Goal: Task Accomplishment & Management: Complete application form

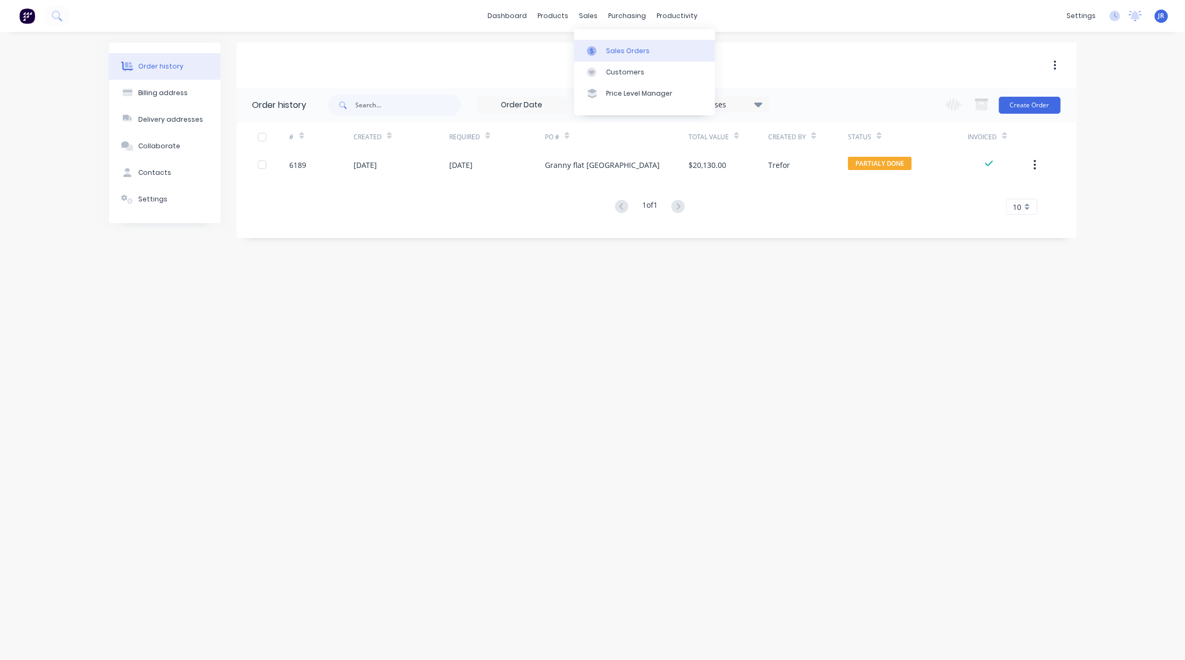
click at [604, 50] on link "Sales Orders" at bounding box center [644, 50] width 141 height 21
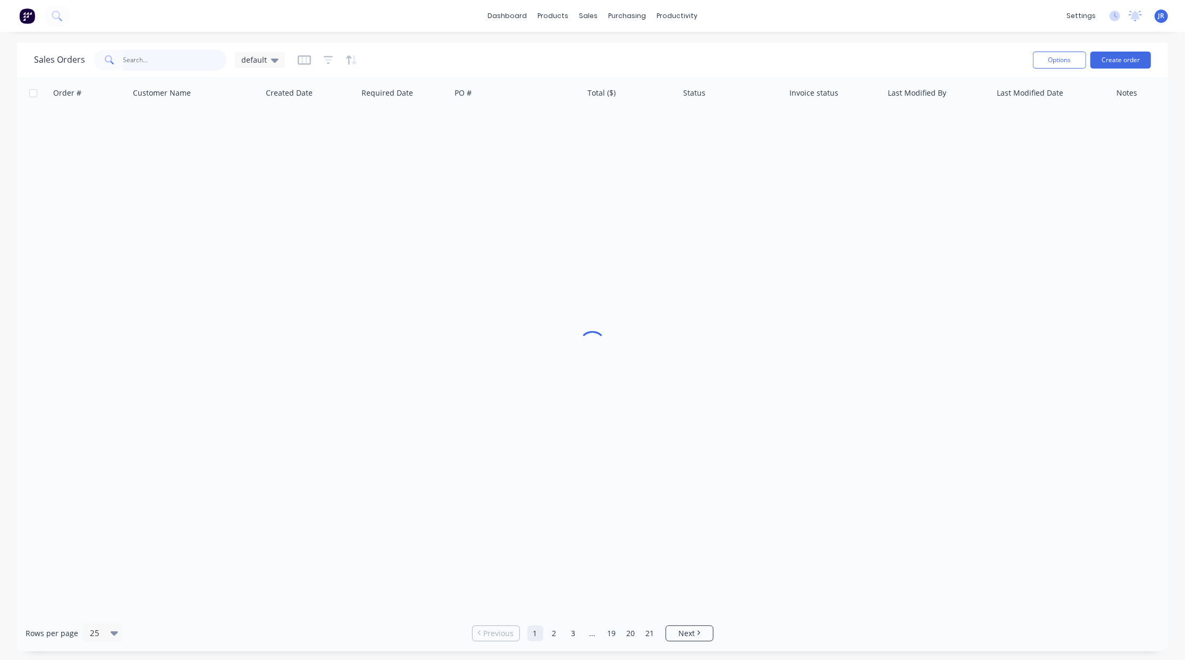
click at [157, 58] on input "text" at bounding box center [175, 59] width 104 height 21
type input "tiny"
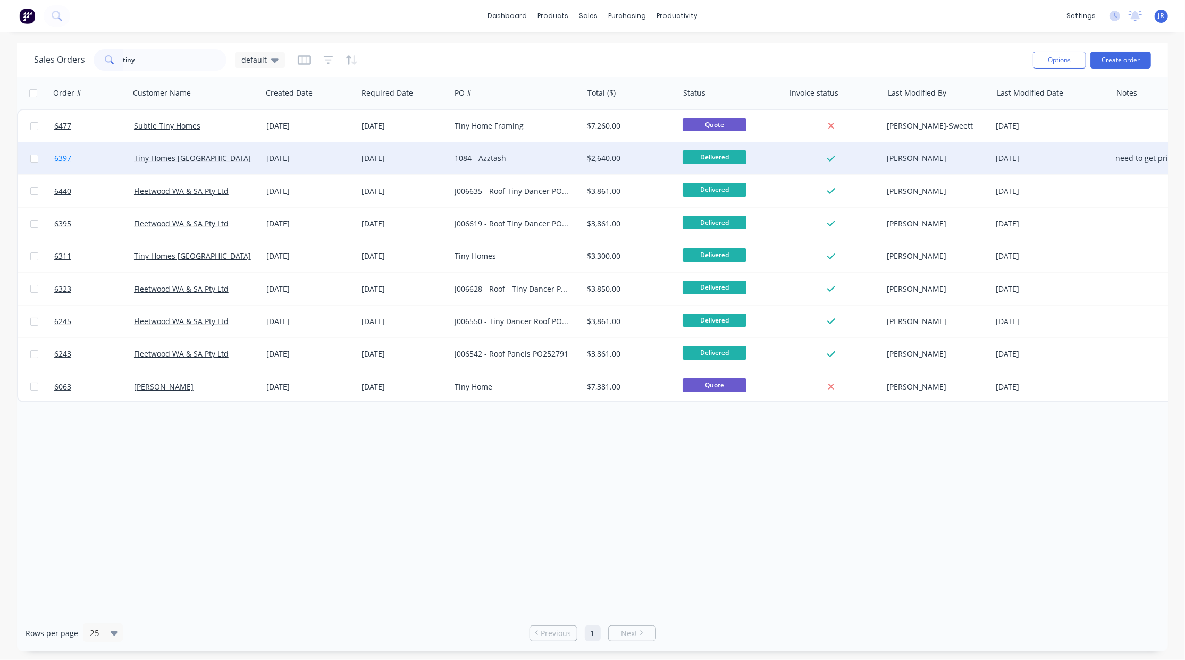
click at [60, 158] on span "6397" at bounding box center [62, 158] width 17 height 11
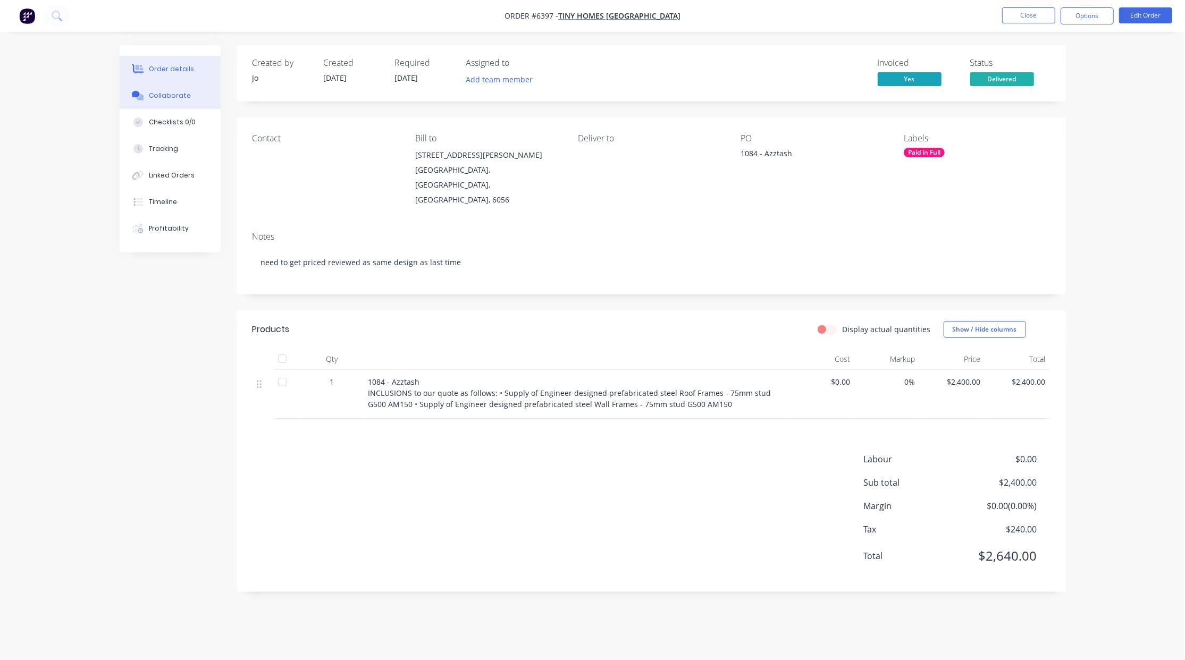
click at [183, 96] on div "Collaborate" at bounding box center [170, 96] width 42 height 10
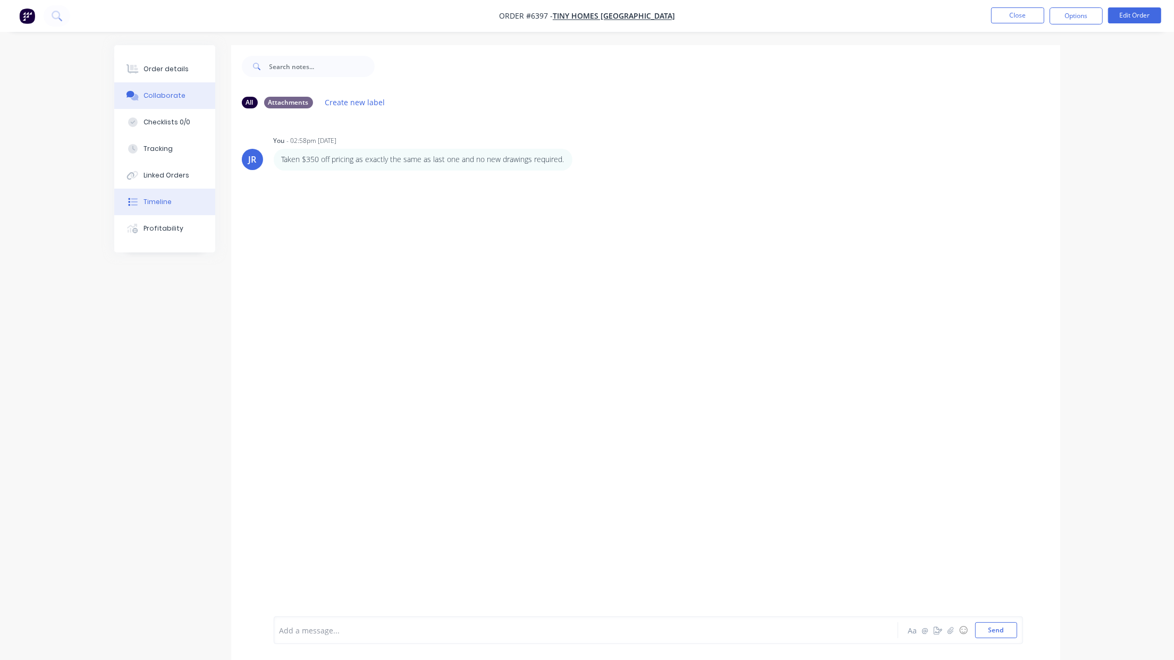
click at [192, 205] on button "Timeline" at bounding box center [164, 202] width 101 height 27
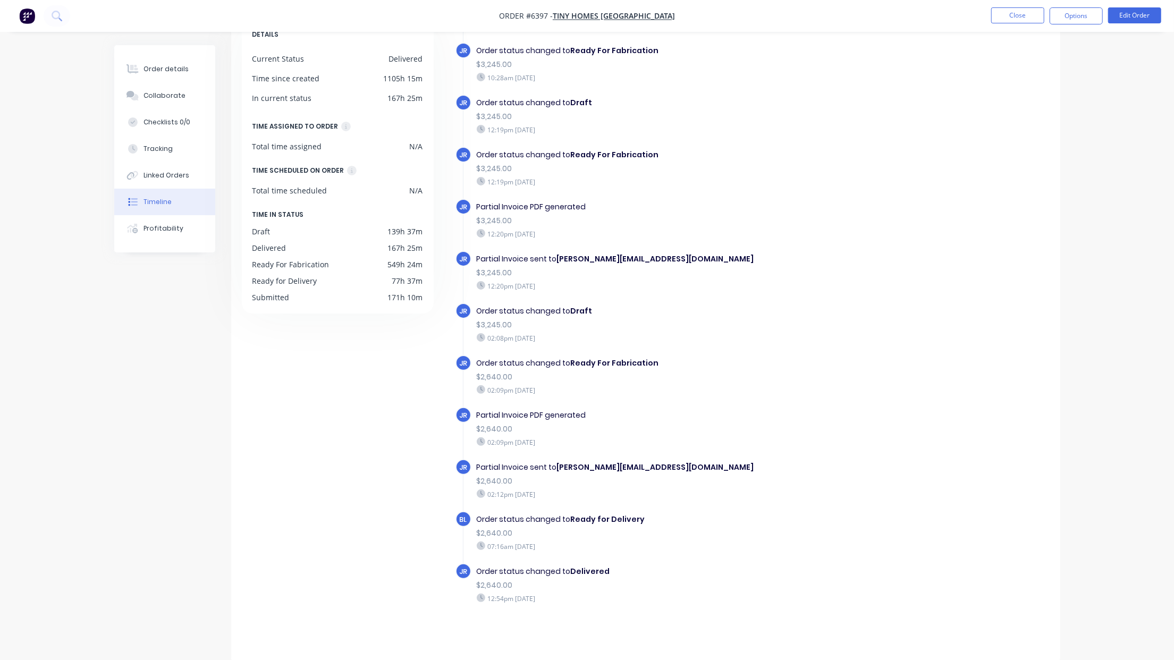
scroll to position [73, 0]
click at [315, 417] on div "DETAILS Current Status Delivered Time since created 1105h 15m In current status…" at bounding box center [343, 331] width 202 height 627
drag, startPoint x: 1007, startPoint y: 24, endPoint x: 1011, endPoint y: 18, distance: 7.7
click at [1007, 22] on li "Close" at bounding box center [1017, 15] width 53 height 17
click at [1011, 18] on button "Close" at bounding box center [1017, 15] width 53 height 16
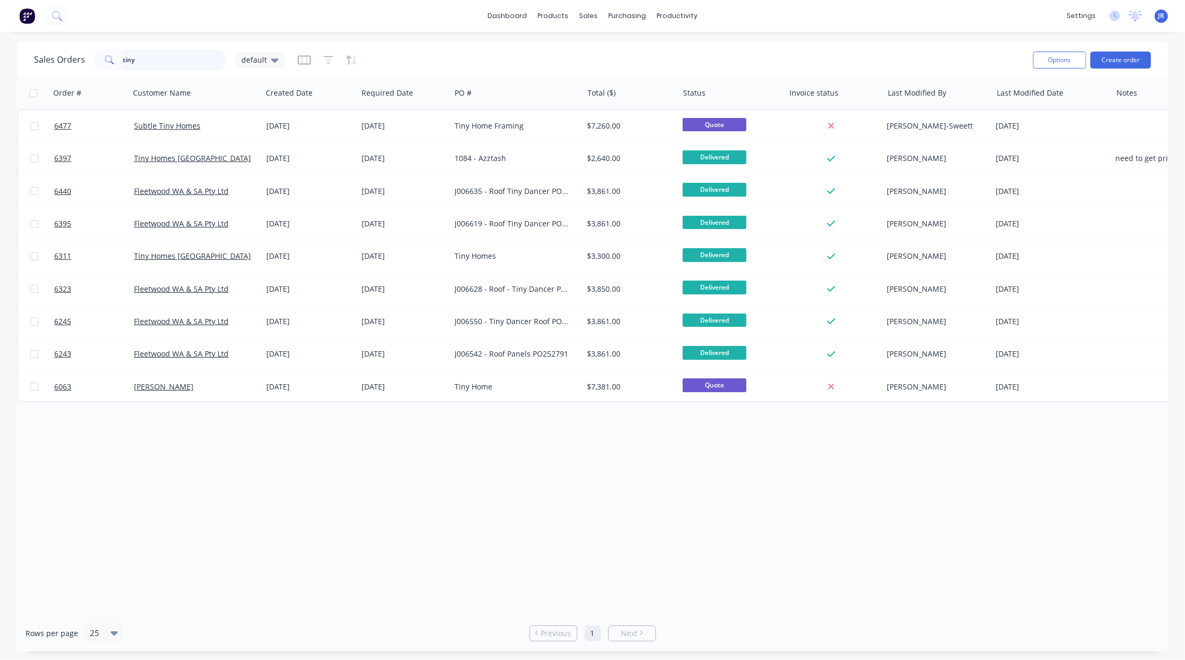
drag, startPoint x: 169, startPoint y: 63, endPoint x: 21, endPoint y: 64, distance: 147.8
click at [24, 65] on div "Sales Orders tiny default Options Create order" at bounding box center [592, 60] width 1151 height 35
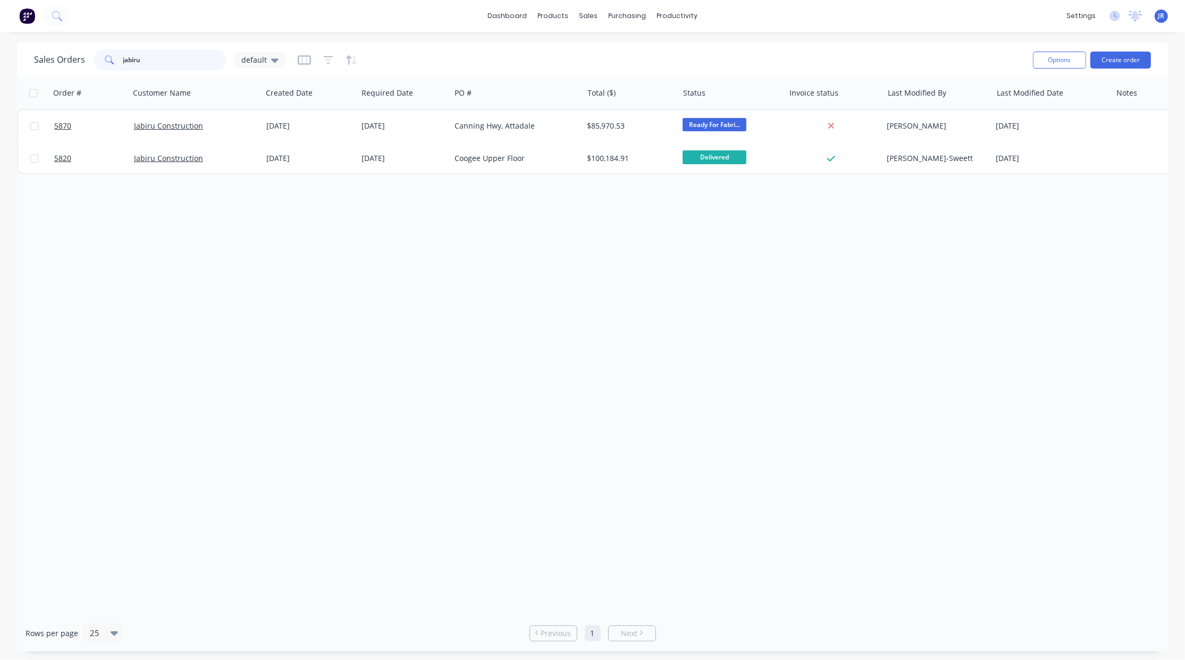
drag, startPoint x: 172, startPoint y: 60, endPoint x: -50, endPoint y: 68, distance: 222.3
click at [0, 68] on html "dashboard products sales purchasing productivity dashboard products Product Cat…" at bounding box center [592, 330] width 1185 height 660
type input "price"
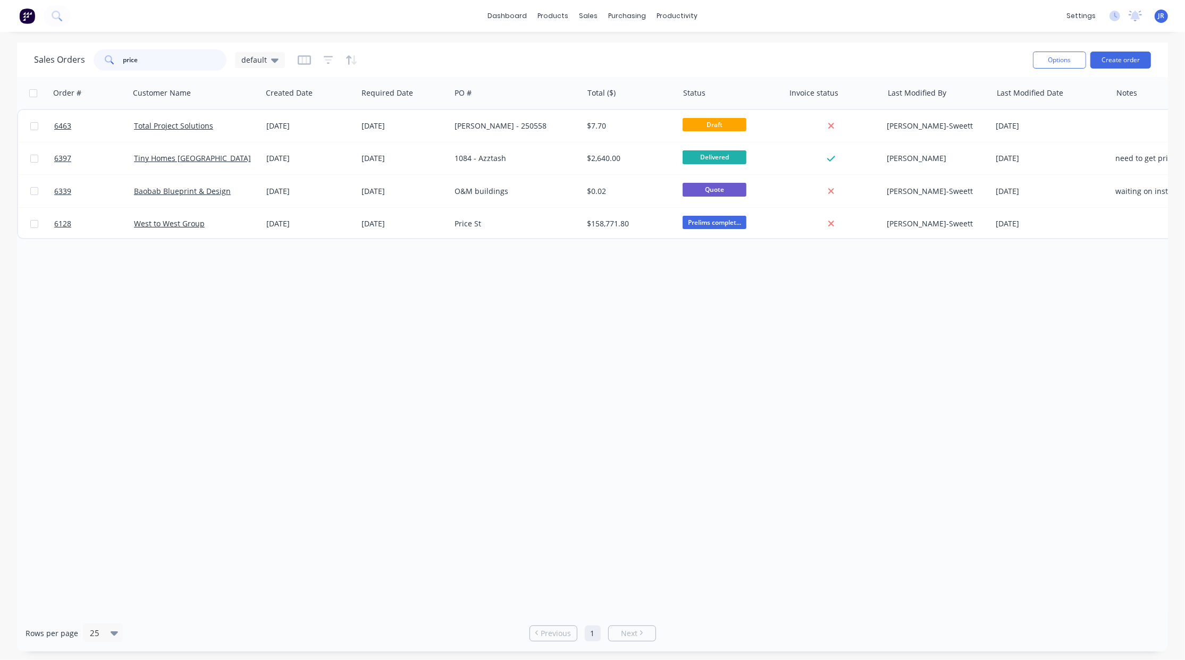
drag, startPoint x: 168, startPoint y: 62, endPoint x: 97, endPoint y: 69, distance: 71.6
click at [56, 61] on div "Sales Orders price default" at bounding box center [159, 59] width 251 height 21
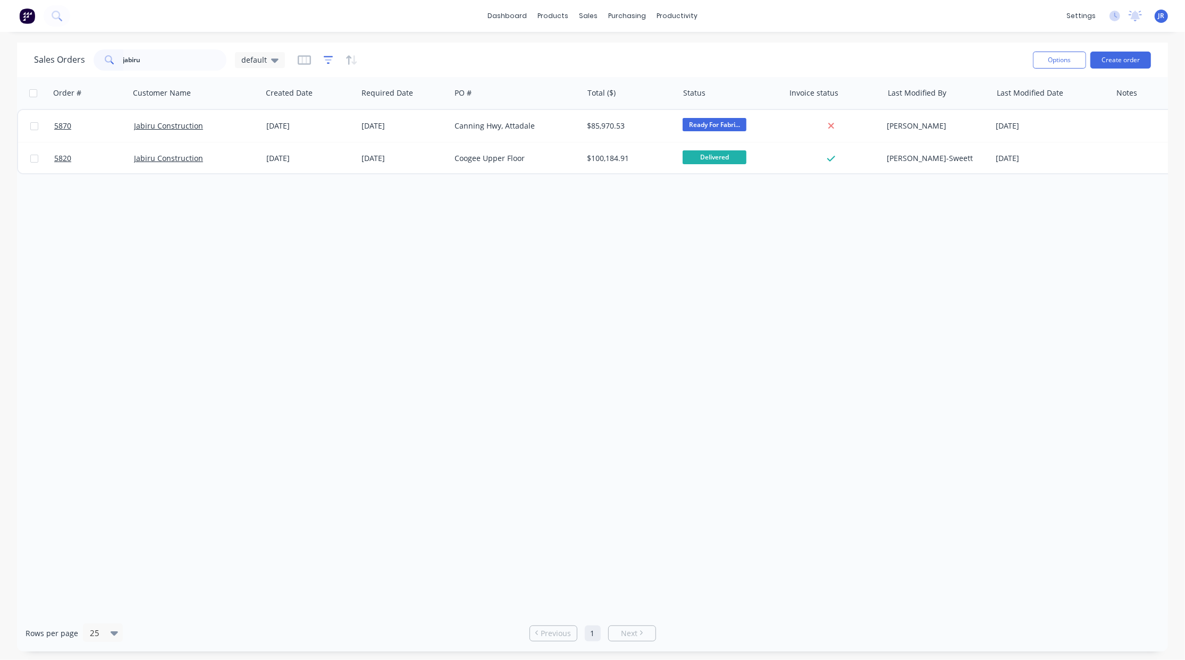
click at [324, 64] on icon "button" at bounding box center [329, 60] width 10 height 11
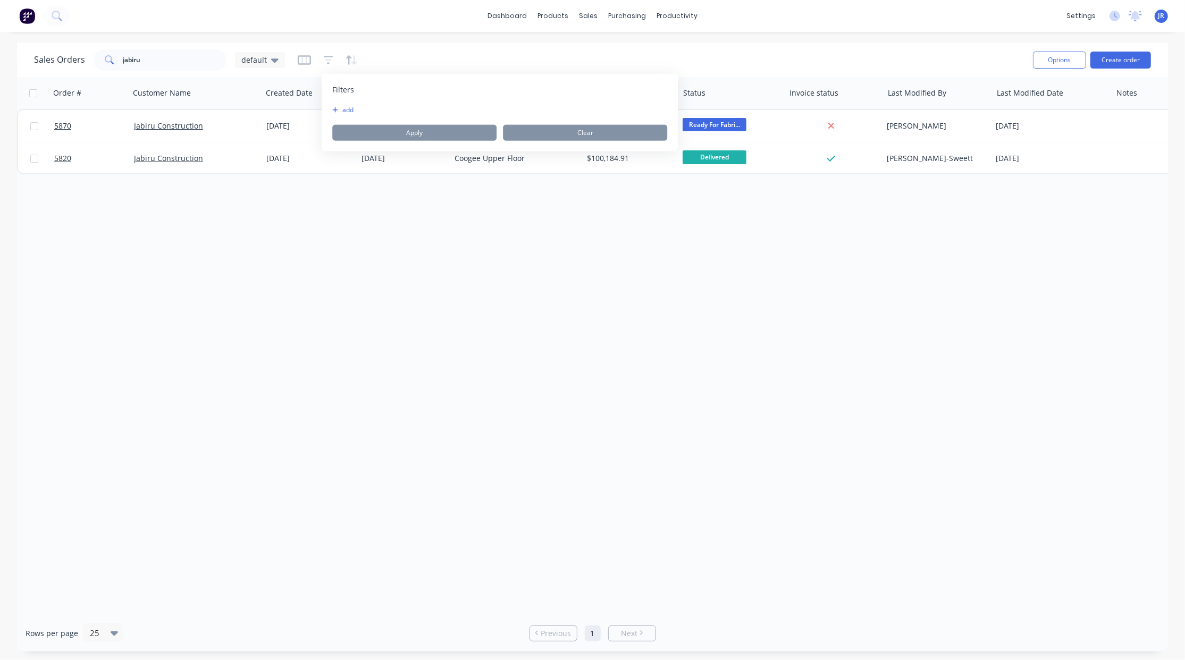
click at [336, 111] on icon "button" at bounding box center [335, 110] width 6 height 6
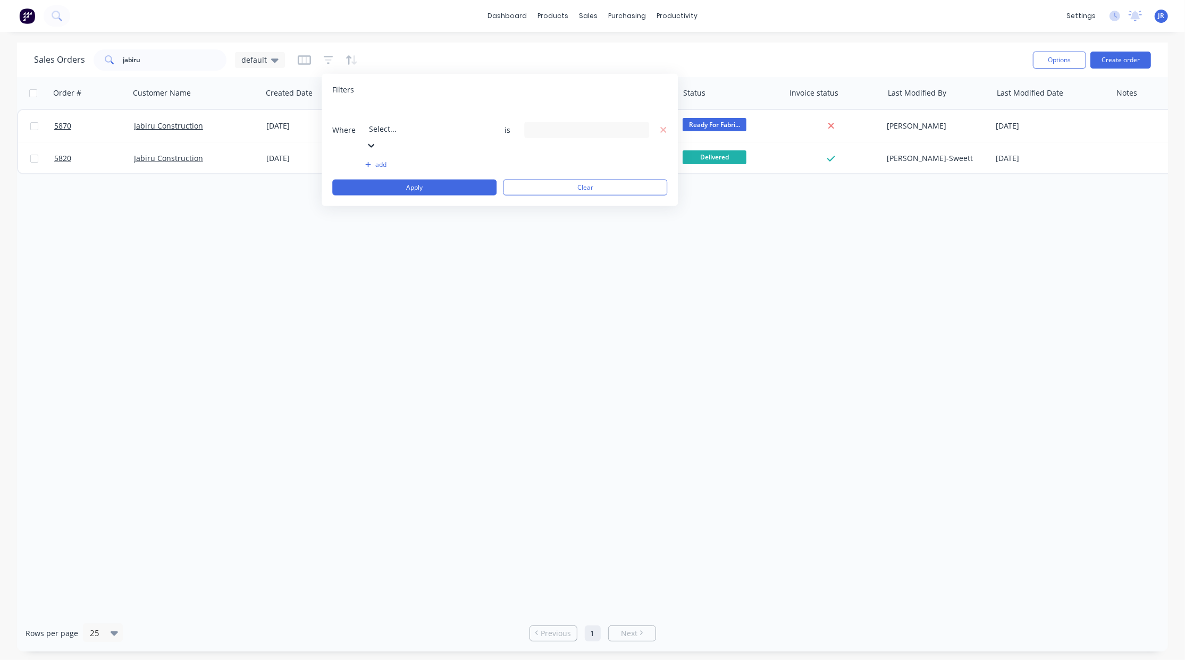
click at [400, 113] on div at bounding box center [445, 114] width 153 height 13
click at [541, 124] on div "19 Status selected" at bounding box center [578, 129] width 96 height 11
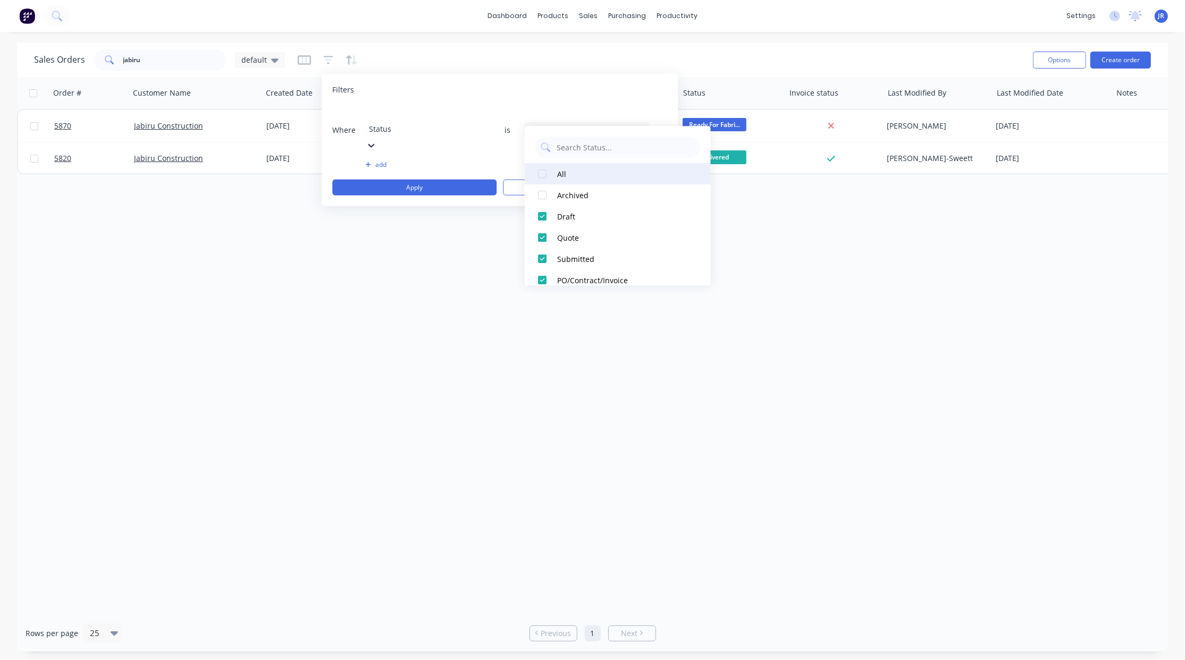
click at [541, 172] on div at bounding box center [542, 173] width 21 height 21
click at [413, 180] on button "Apply" at bounding box center [414, 188] width 164 height 16
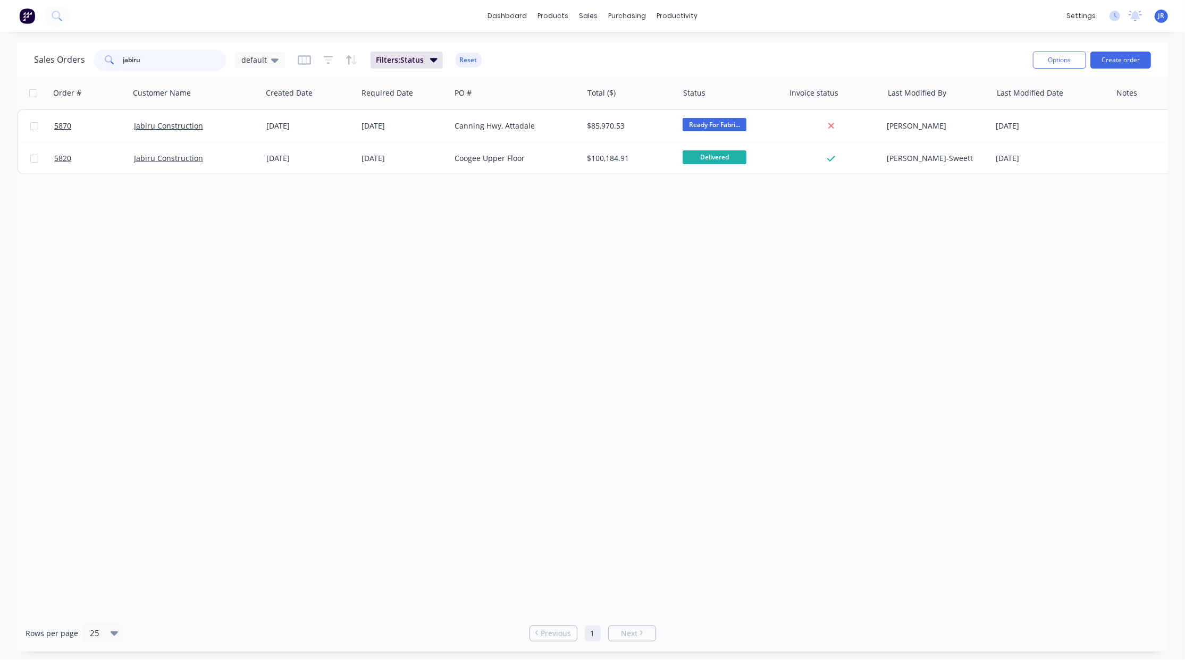
drag, startPoint x: 181, startPoint y: 66, endPoint x: -10, endPoint y: 41, distance: 191.9
click at [0, 41] on html "dashboard products sales purchasing productivity dashboard products Product Cat…" at bounding box center [592, 330] width 1185 height 660
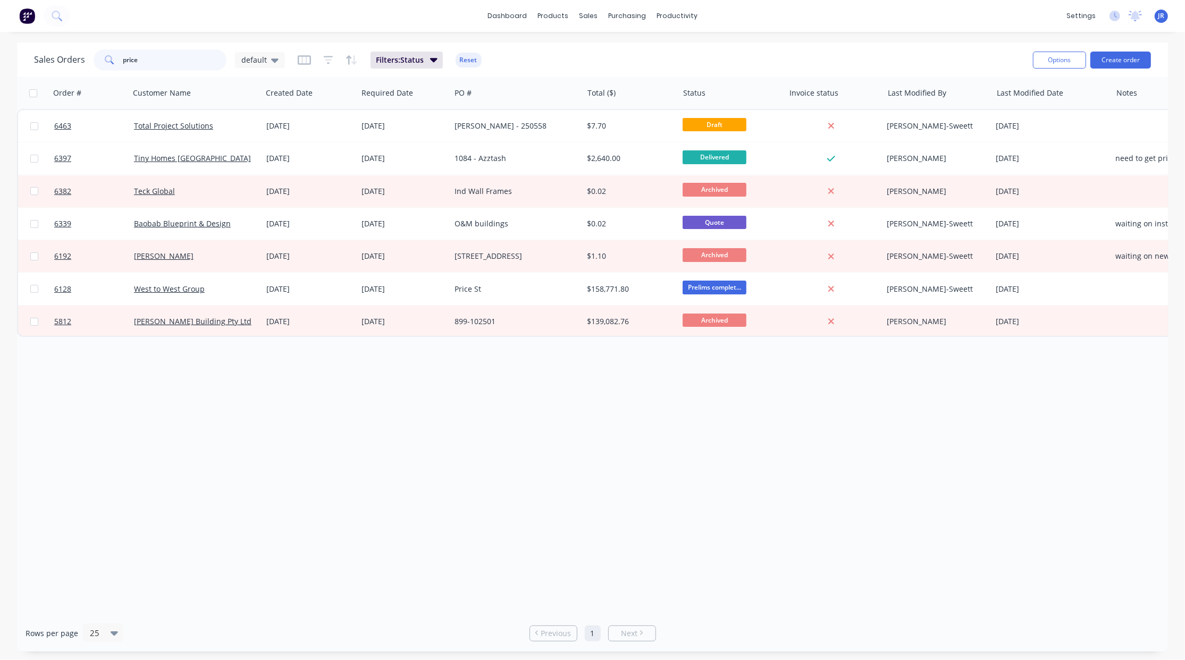
drag, startPoint x: 100, startPoint y: 64, endPoint x: -31, endPoint y: 64, distance: 130.8
click at [0, 64] on html "dashboard products sales purchasing productivity dashboard products Product Cat…" at bounding box center [592, 330] width 1185 height 660
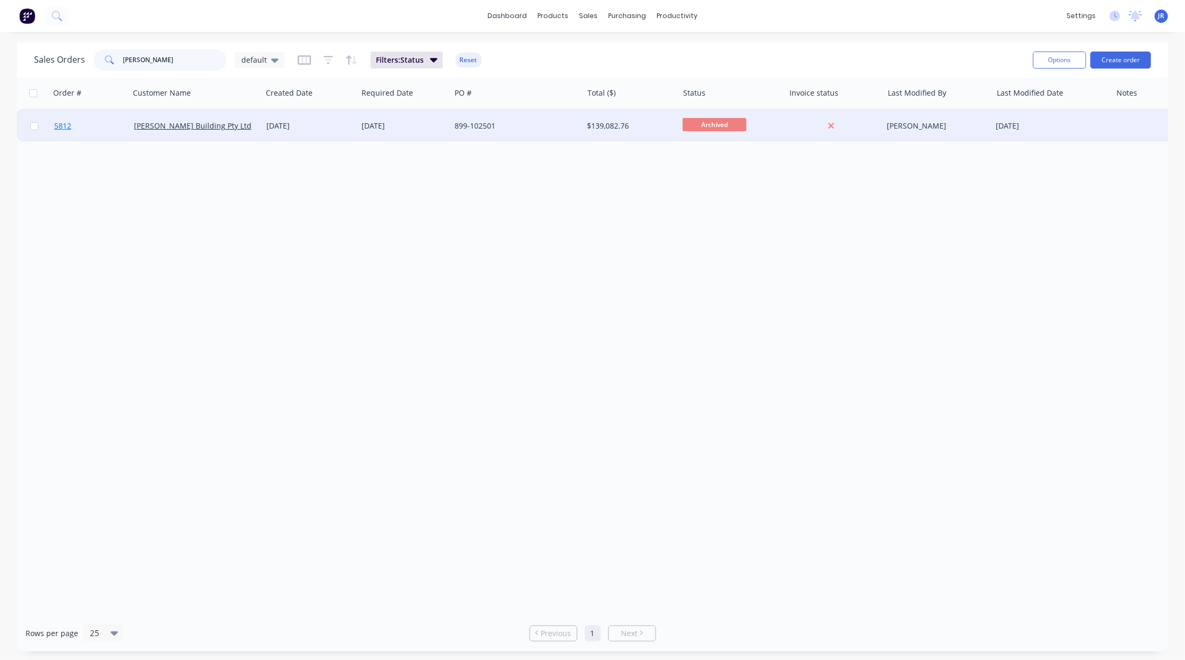
type input "thomas buildin"
click at [63, 129] on span "5812" at bounding box center [62, 126] width 17 height 11
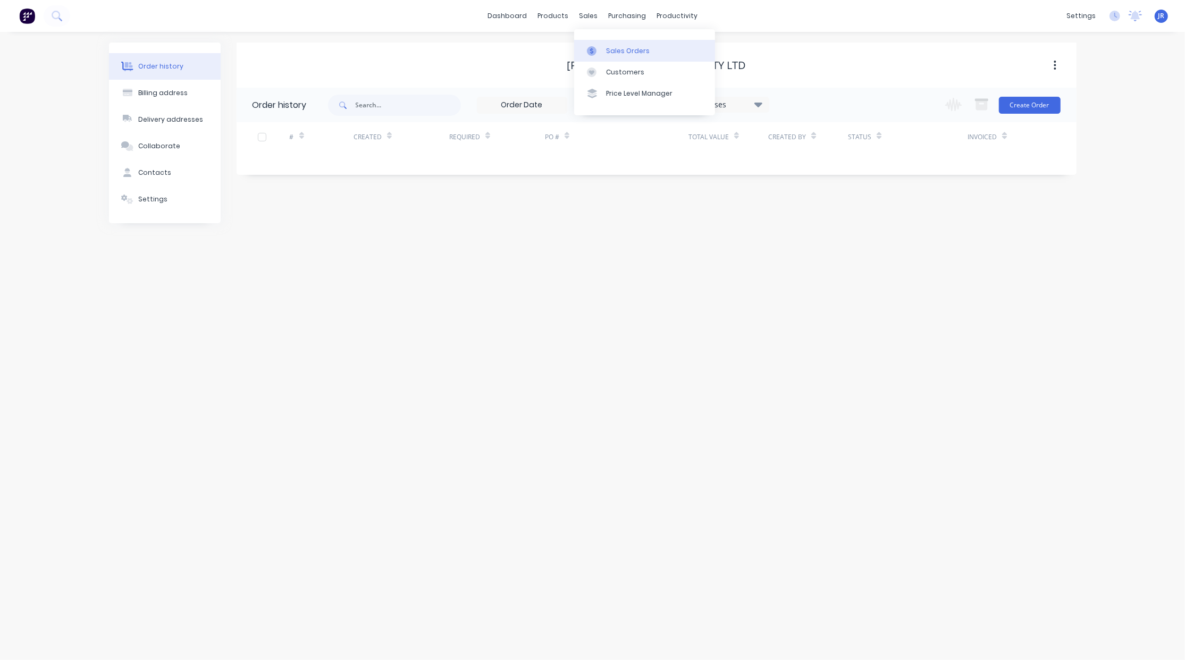
click at [599, 48] on div at bounding box center [595, 51] width 16 height 10
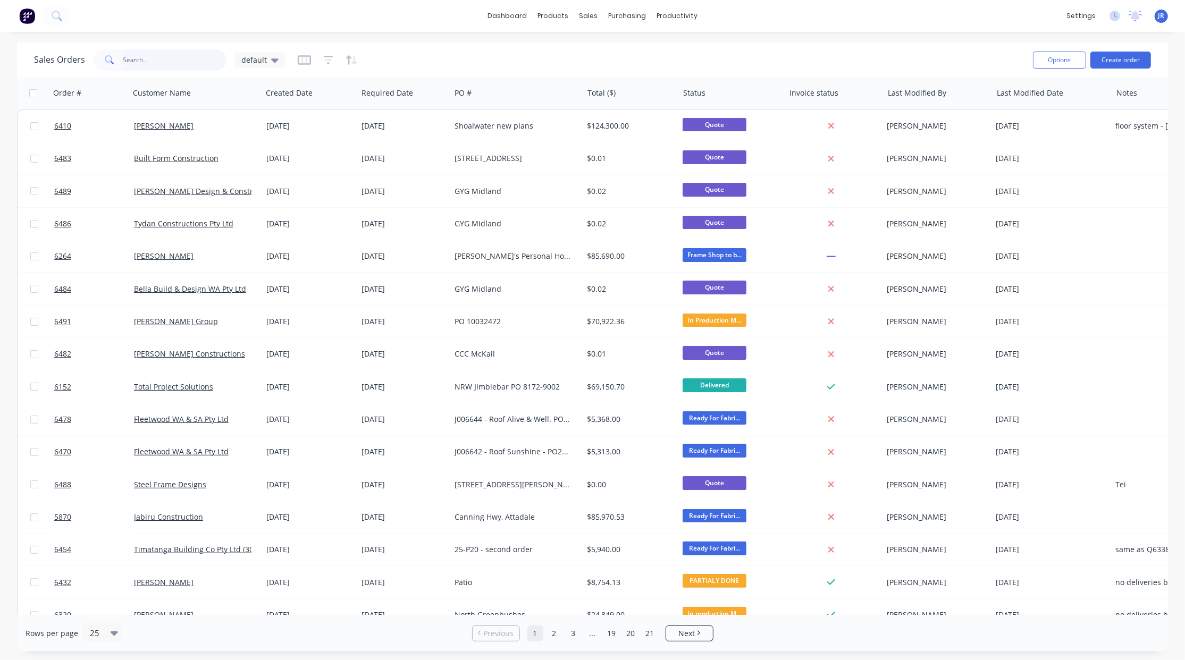
click at [145, 58] on input "text" at bounding box center [175, 59] width 104 height 21
type input "jabiru"
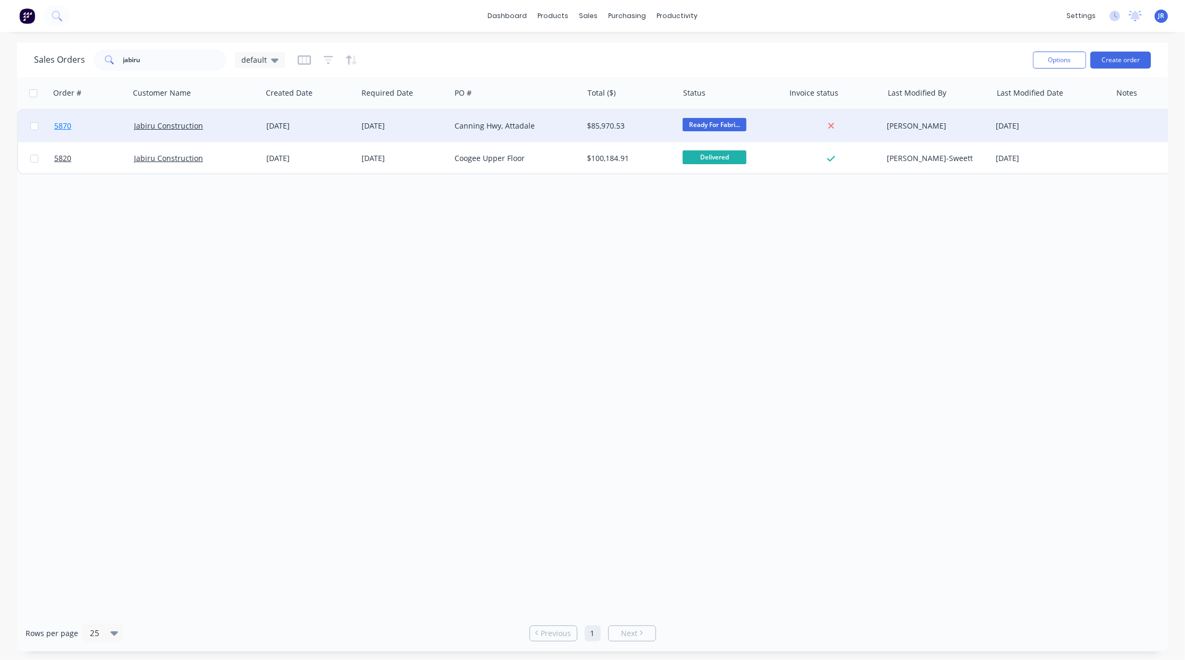
click at [60, 129] on span "5870" at bounding box center [62, 126] width 17 height 11
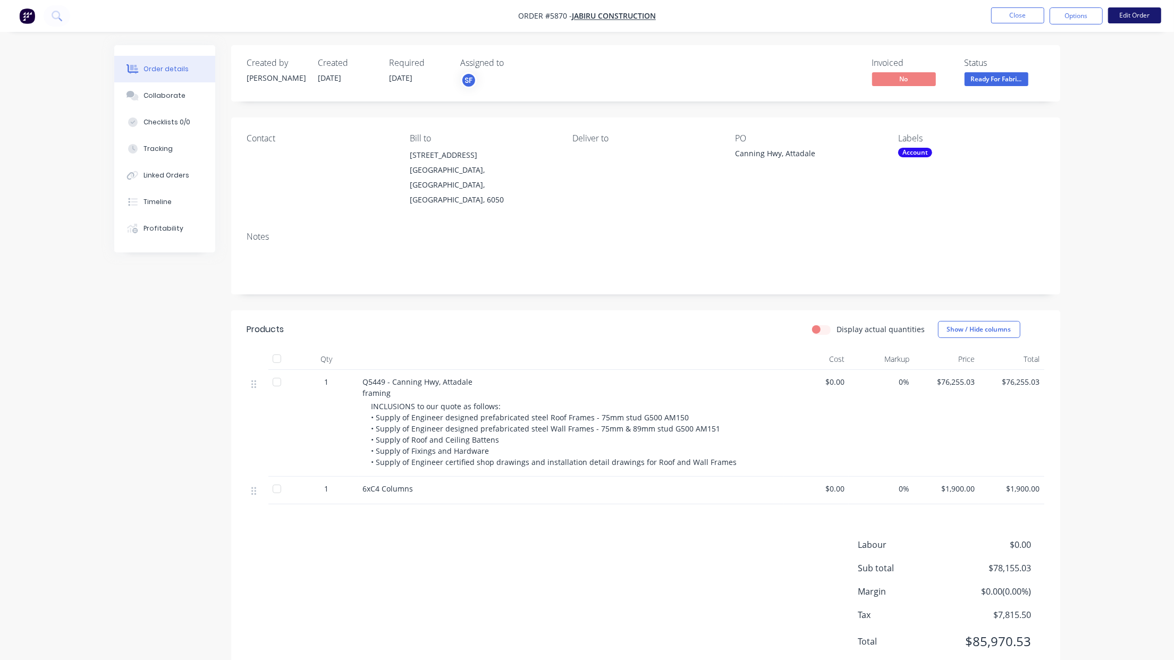
click at [1136, 16] on button "Edit Order" at bounding box center [1134, 15] width 53 height 16
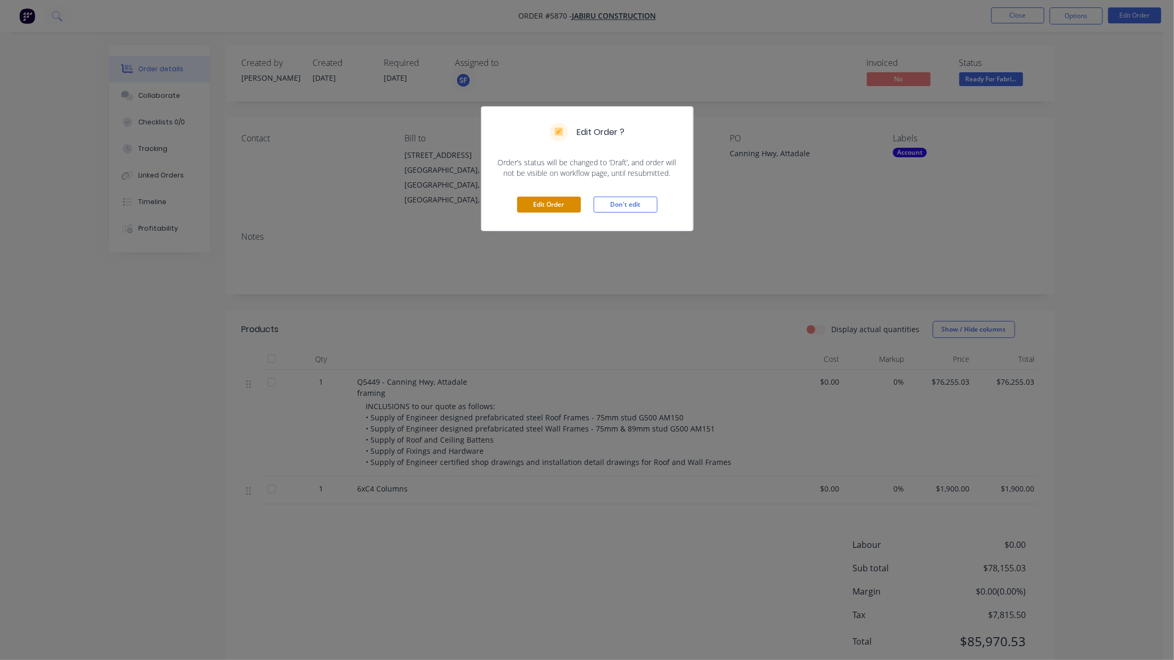
click at [555, 197] on button "Edit Order" at bounding box center [549, 205] width 64 height 16
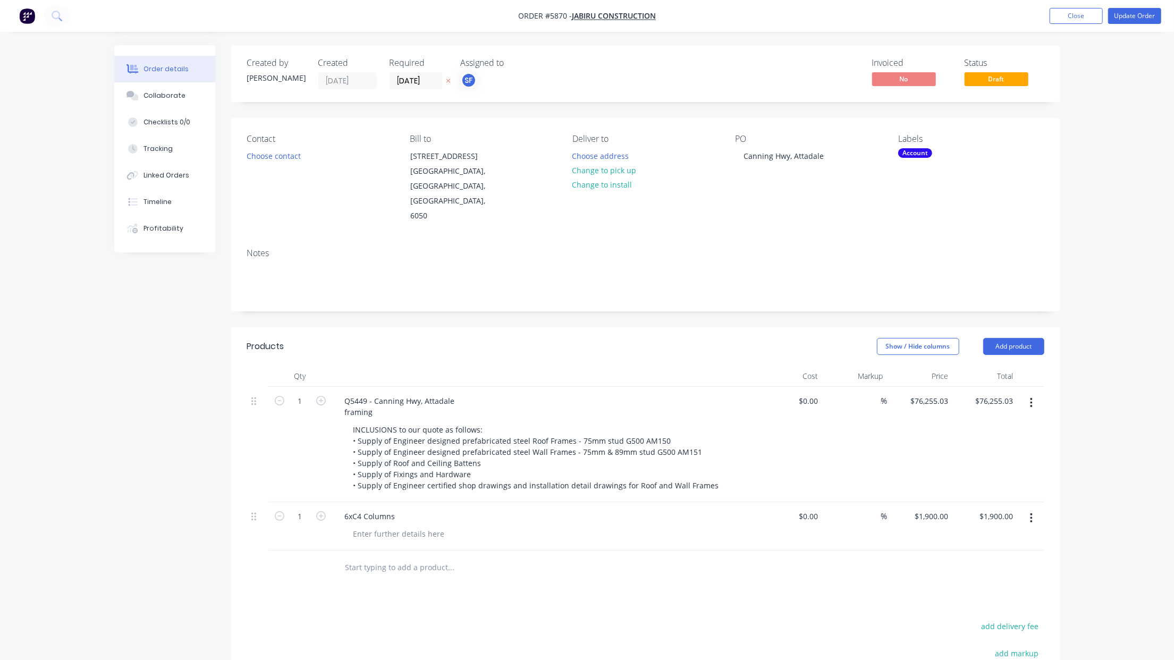
click at [1028, 509] on button "button" at bounding box center [1031, 518] width 25 height 19
click at [989, 602] on div "Delete" at bounding box center [994, 609] width 82 height 15
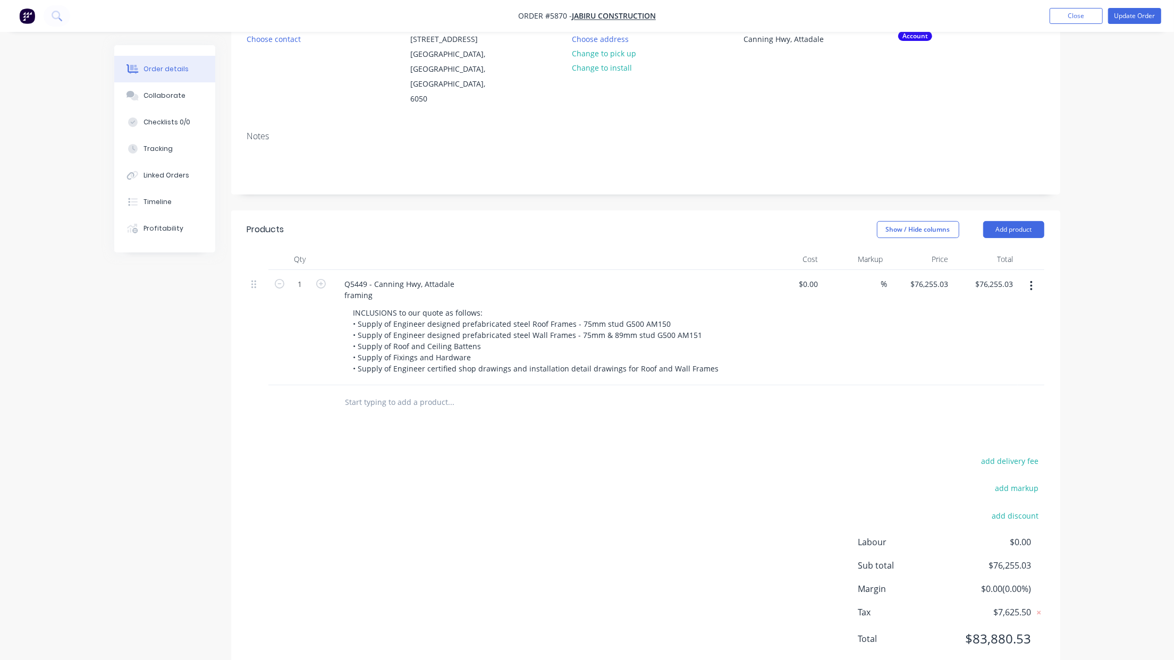
scroll to position [119, 0]
click at [1117, 17] on button "Update Order" at bounding box center [1134, 16] width 53 height 16
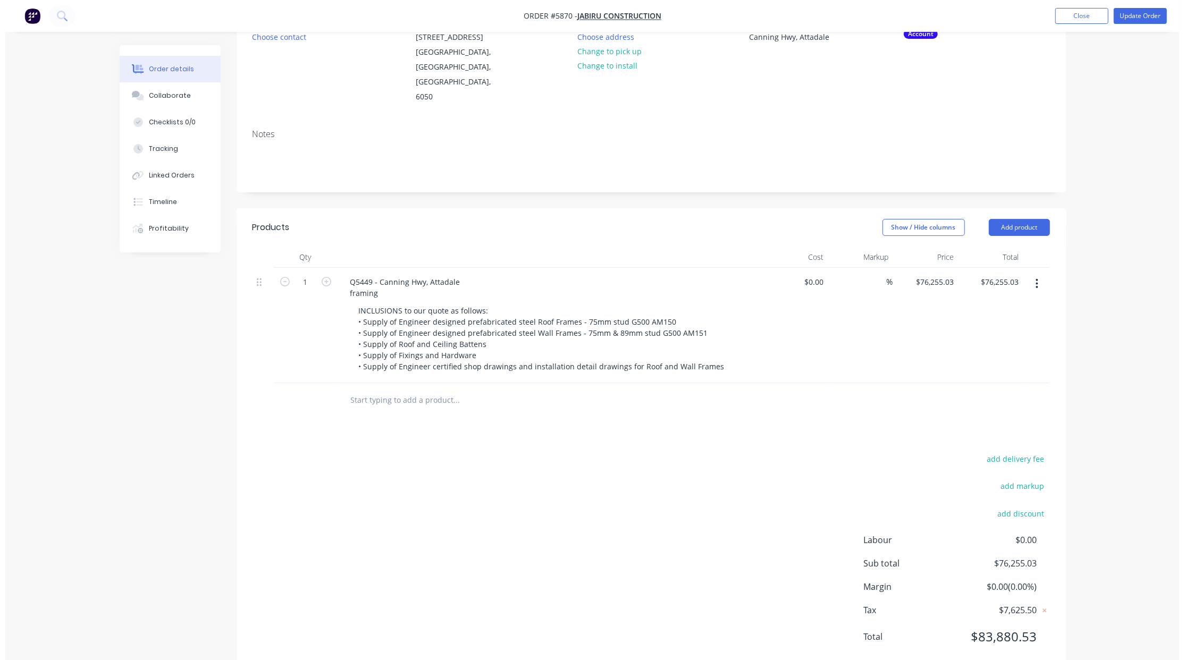
scroll to position [0, 0]
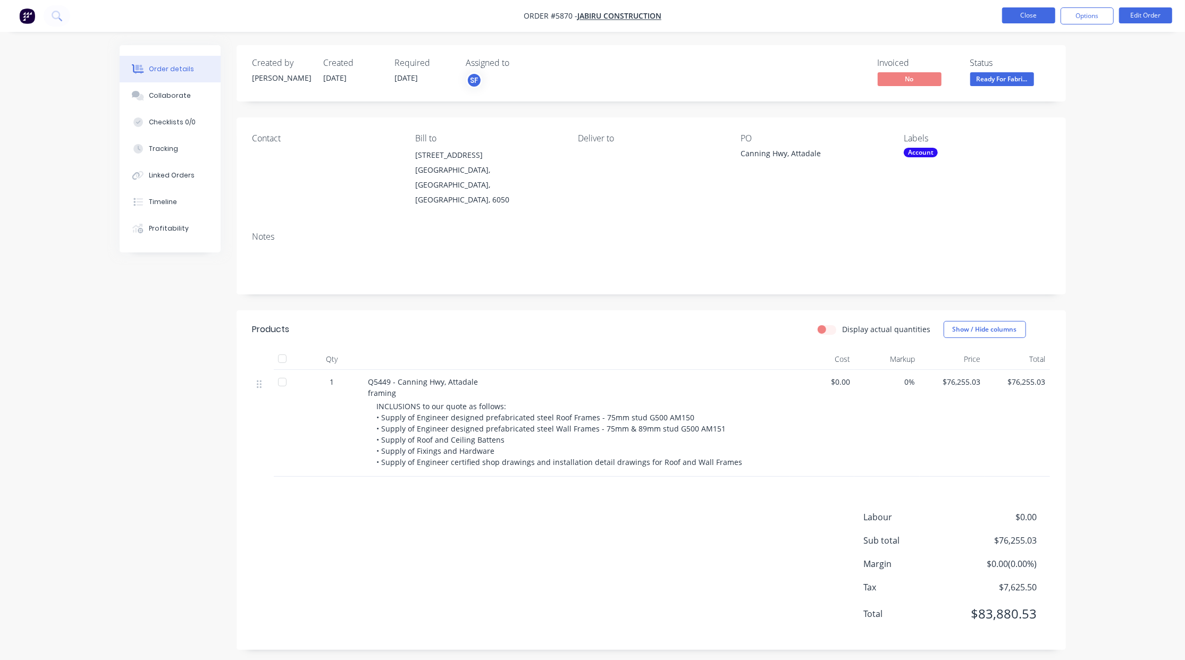
click at [1006, 12] on button "Close" at bounding box center [1028, 15] width 53 height 16
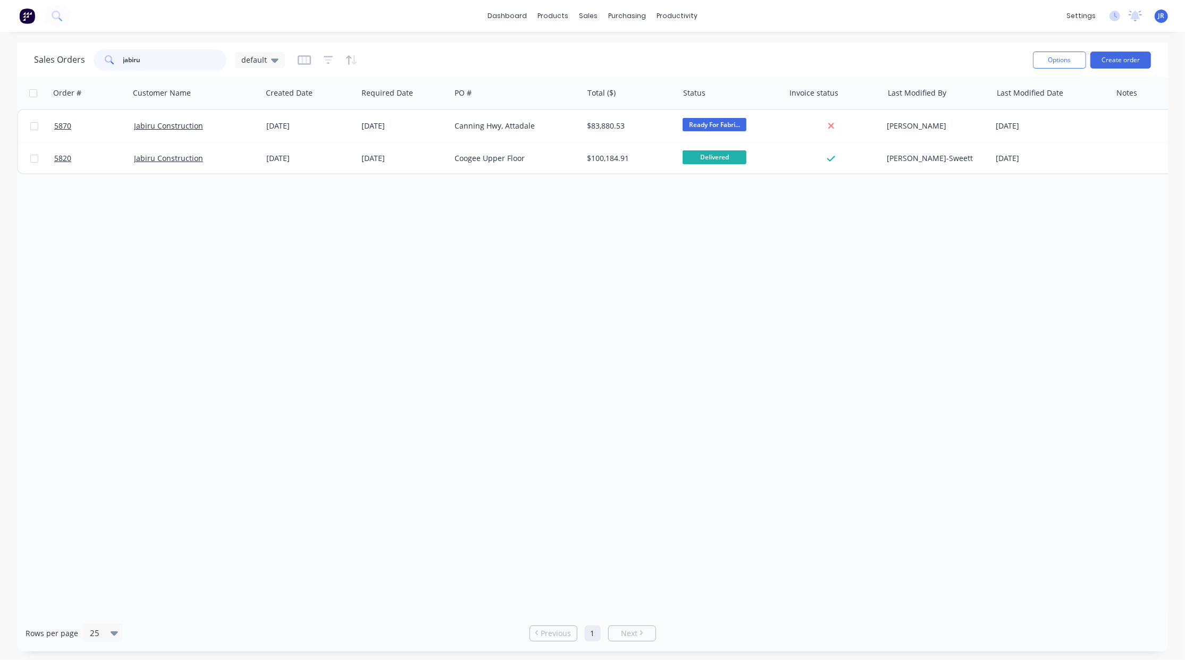
drag, startPoint x: 174, startPoint y: 63, endPoint x: 21, endPoint y: 56, distance: 153.2
click at [24, 58] on div "Sales Orders jabiru default Options Create order" at bounding box center [592, 60] width 1151 height 35
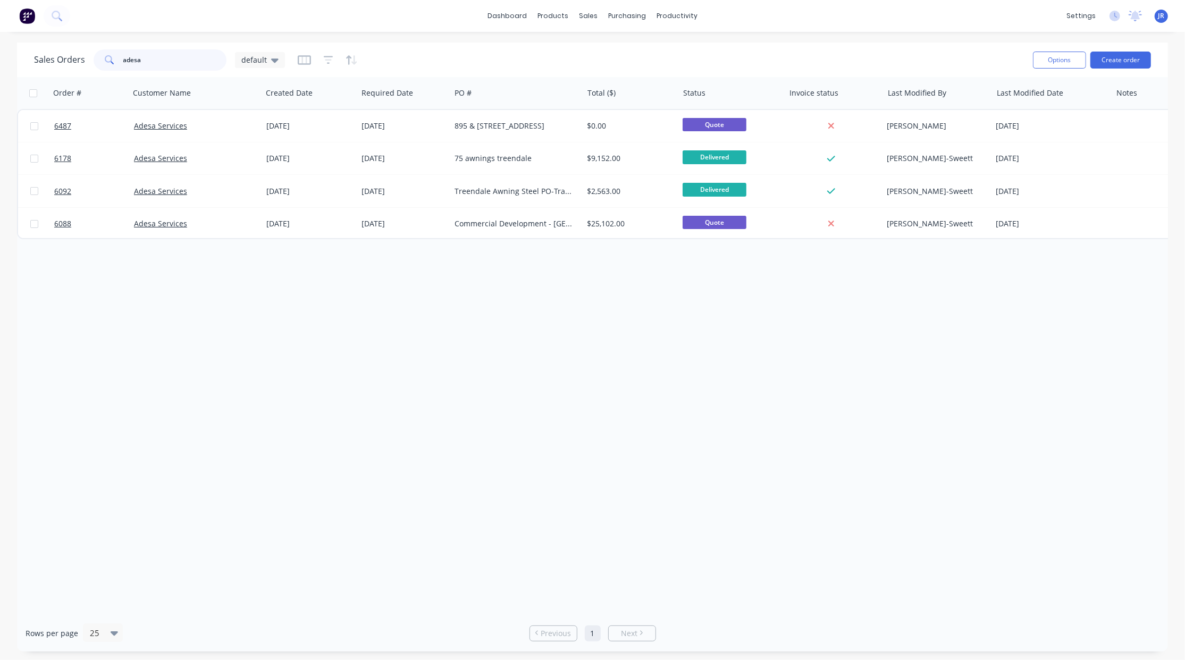
drag, startPoint x: 154, startPoint y: 64, endPoint x: -24, endPoint y: 62, distance: 178.1
click at [0, 62] on html "dashboard products sales purchasing productivity dashboard products Product Cat…" at bounding box center [592, 330] width 1185 height 660
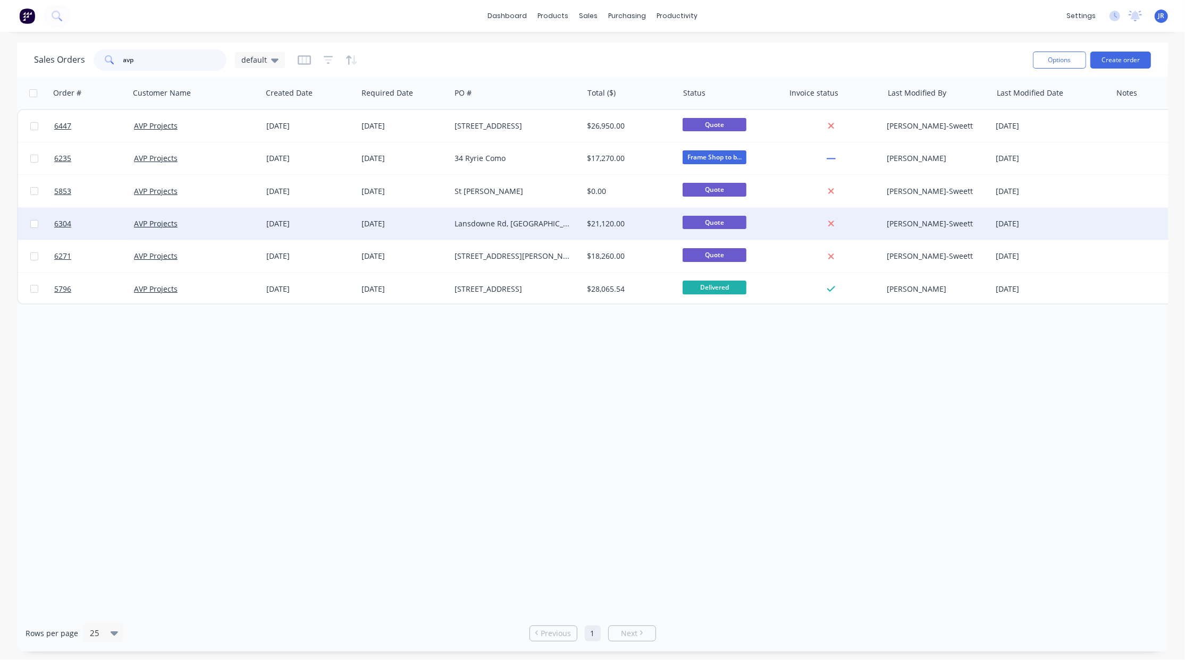
type input "avp"
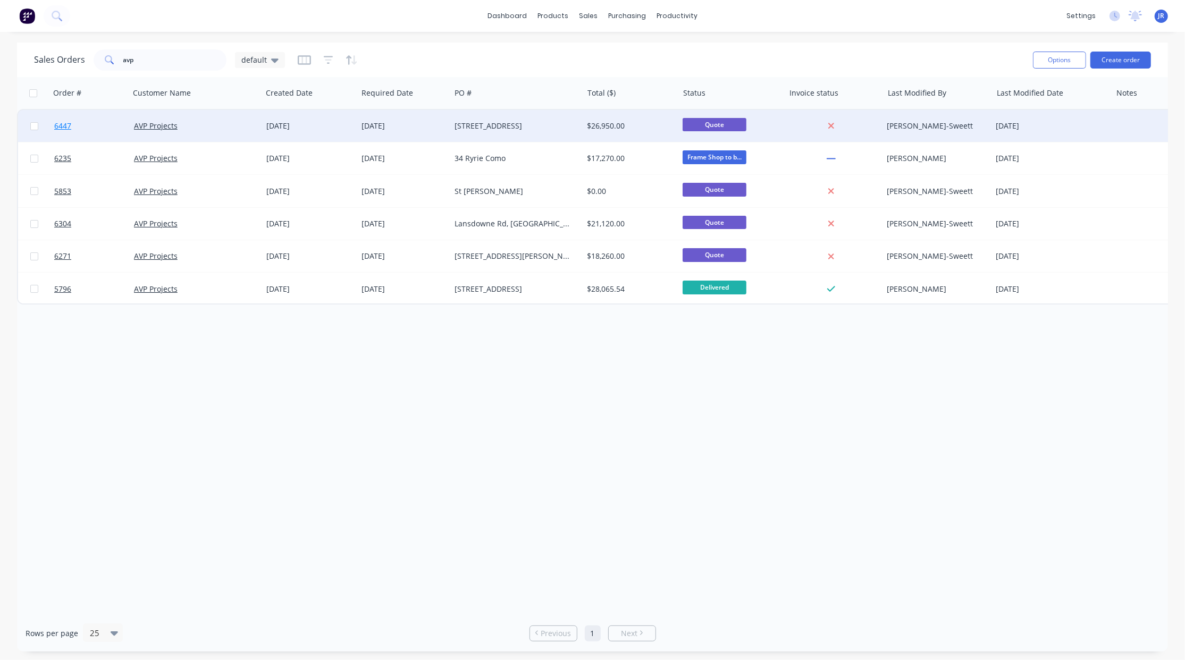
click at [66, 124] on span "6447" at bounding box center [62, 126] width 17 height 11
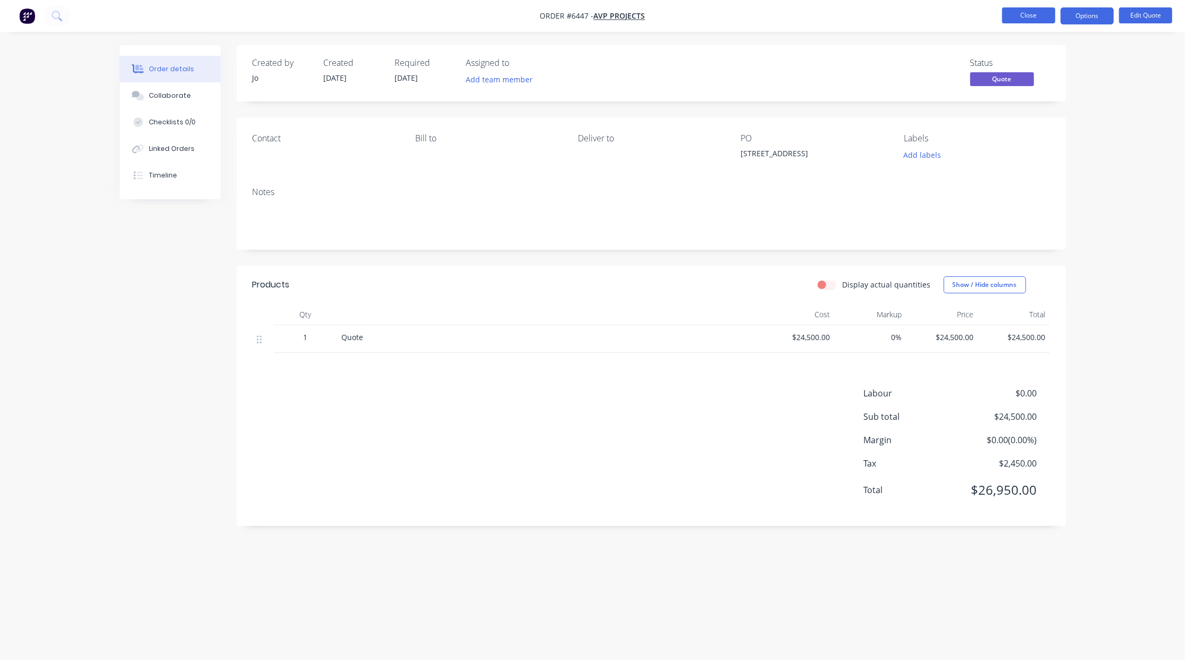
click at [1023, 9] on button "Close" at bounding box center [1028, 15] width 53 height 16
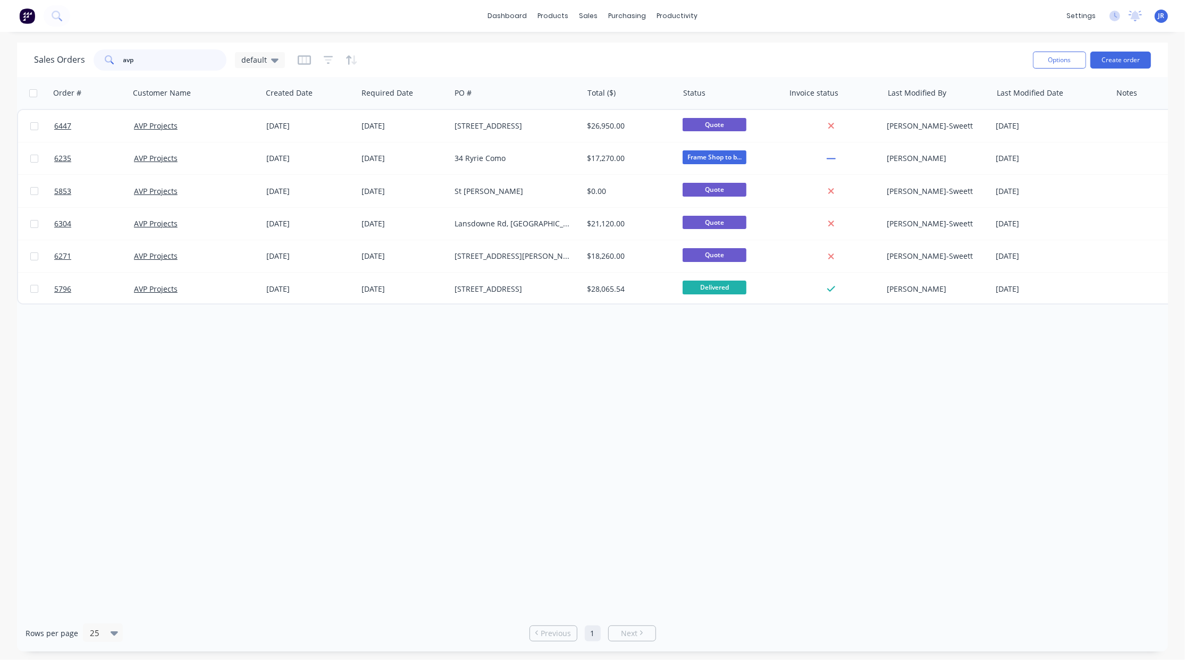
drag, startPoint x: 180, startPoint y: 58, endPoint x: 0, endPoint y: 58, distance: 179.7
click at [1, 58] on div "Sales Orders avp default Options Create order Order # Customer Name Created Dat…" at bounding box center [592, 347] width 1185 height 609
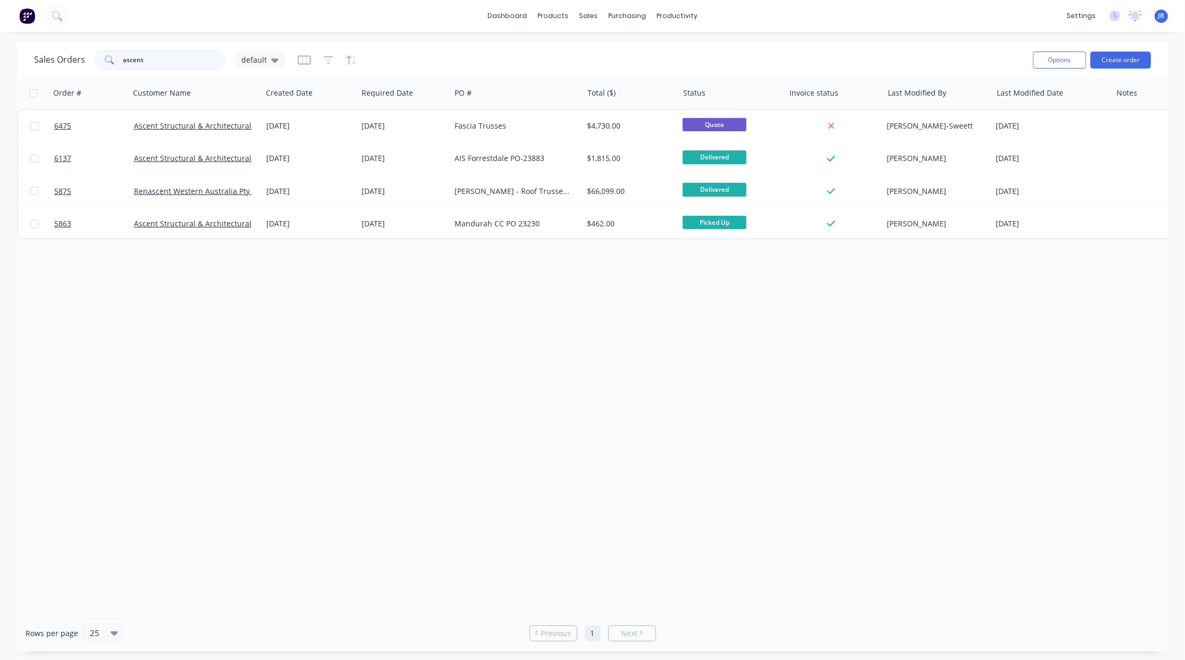
type input "ascent"
click at [1121, 65] on button "Create order" at bounding box center [1120, 60] width 61 height 17
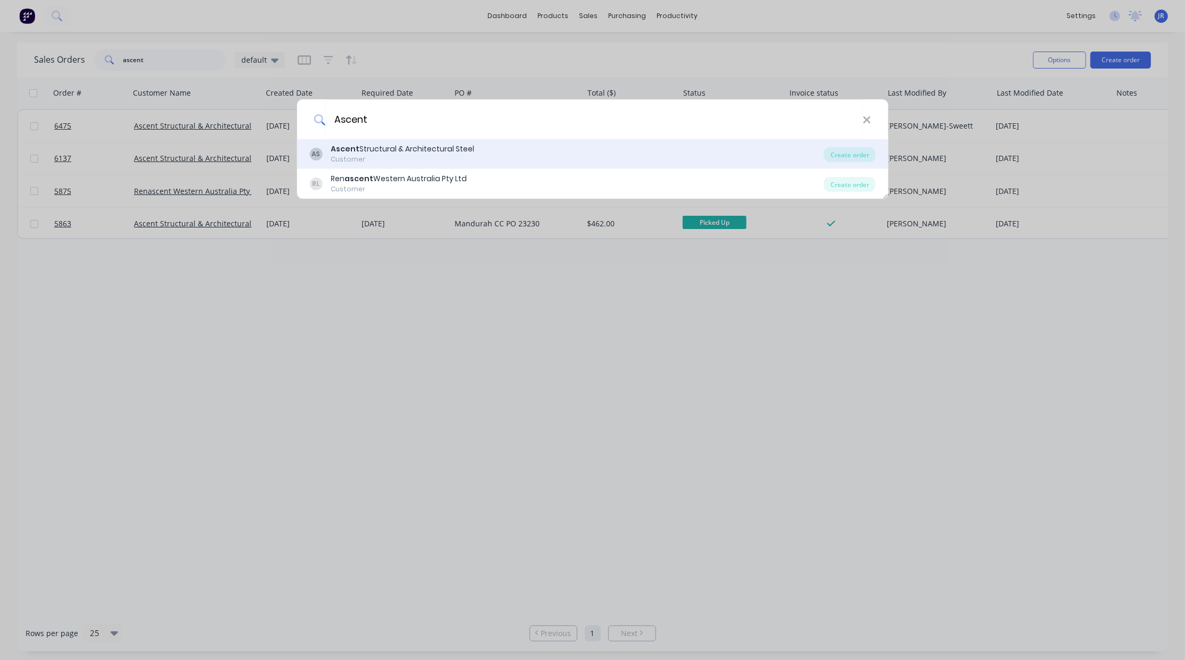
type input "Ascent"
click at [396, 157] on div "Customer" at bounding box center [403, 160] width 144 height 10
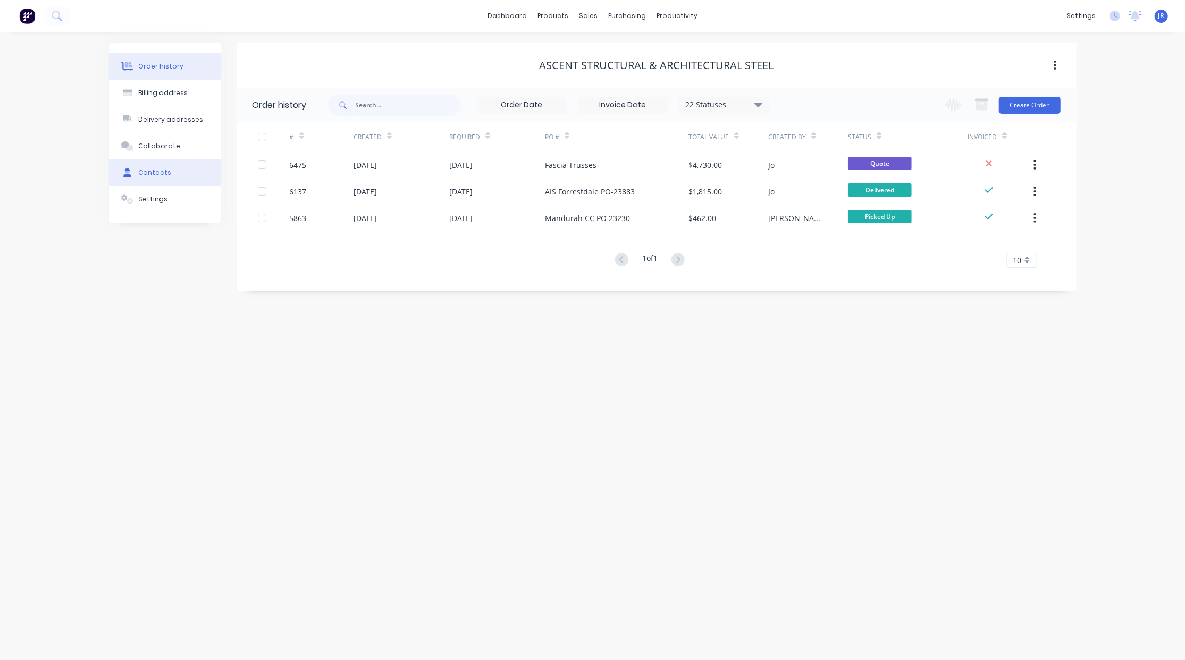
click at [162, 174] on div "Contacts" at bounding box center [154, 173] width 33 height 10
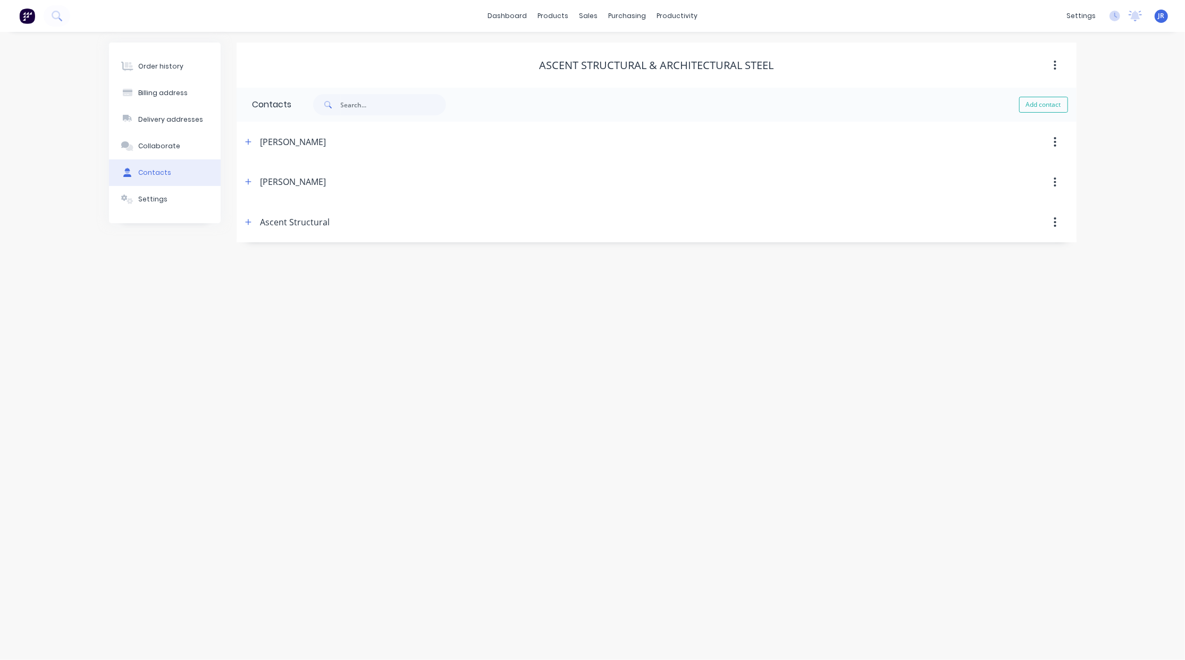
click at [246, 182] on icon "button" at bounding box center [248, 181] width 6 height 7
click at [0, 0] on input "text" at bounding box center [0, 0] width 0 height 0
type input "[PERSON_NAME][EMAIL_ADDRESS][DOMAIN_NAME]"
type input "[PHONE_NUMBER]"
click at [0, 0] on input "tel" at bounding box center [0, 0] width 0 height 0
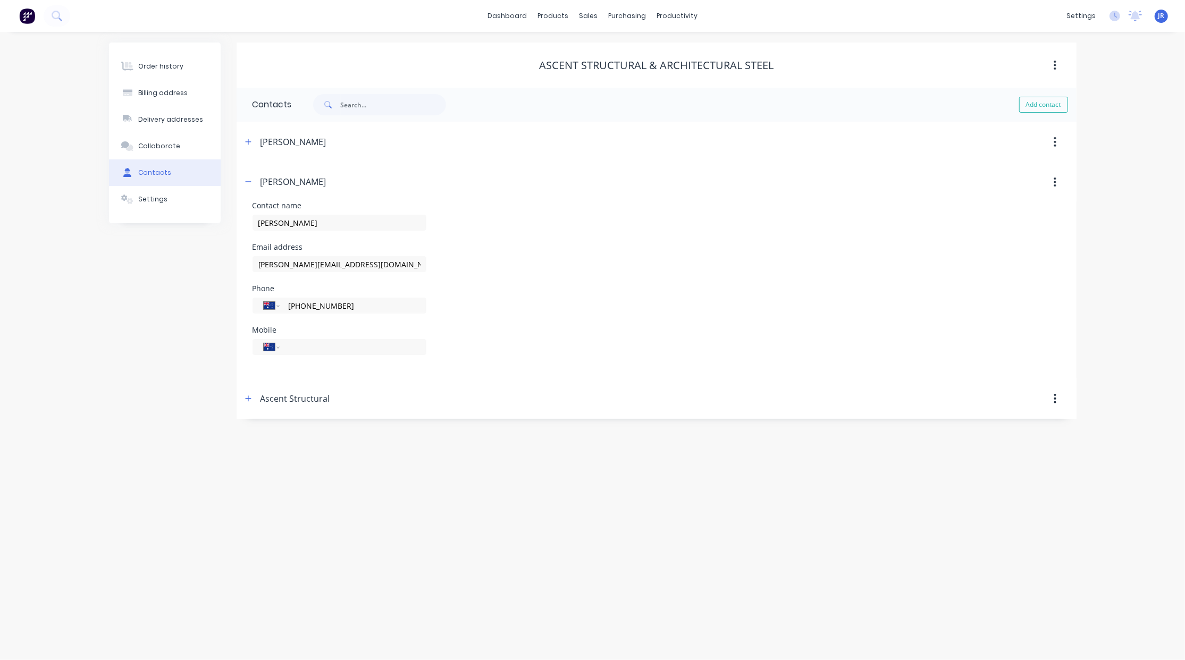
click at [115, 351] on div "Order history Billing address Delivery addresses Collaborate Contacts Settings" at bounding box center [165, 231] width 112 height 376
click at [246, 183] on icon "button" at bounding box center [248, 181] width 6 height 7
click at [178, 66] on div "Order history" at bounding box center [160, 67] width 45 height 10
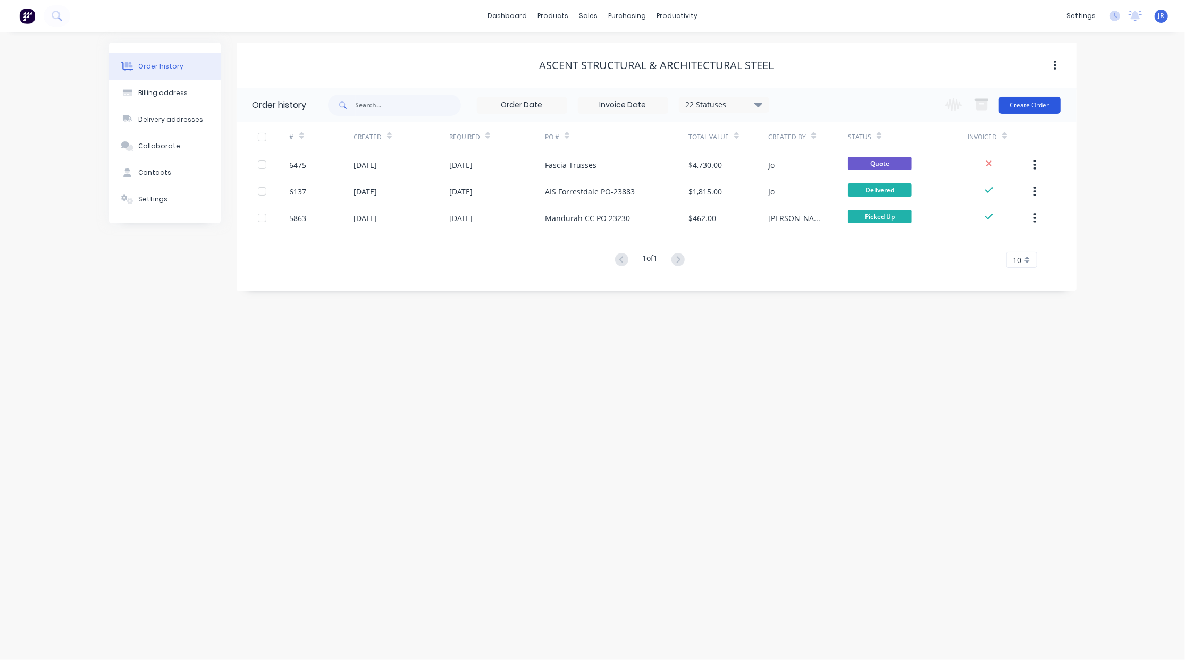
click at [1042, 102] on button "Create Order" at bounding box center [1030, 105] width 62 height 17
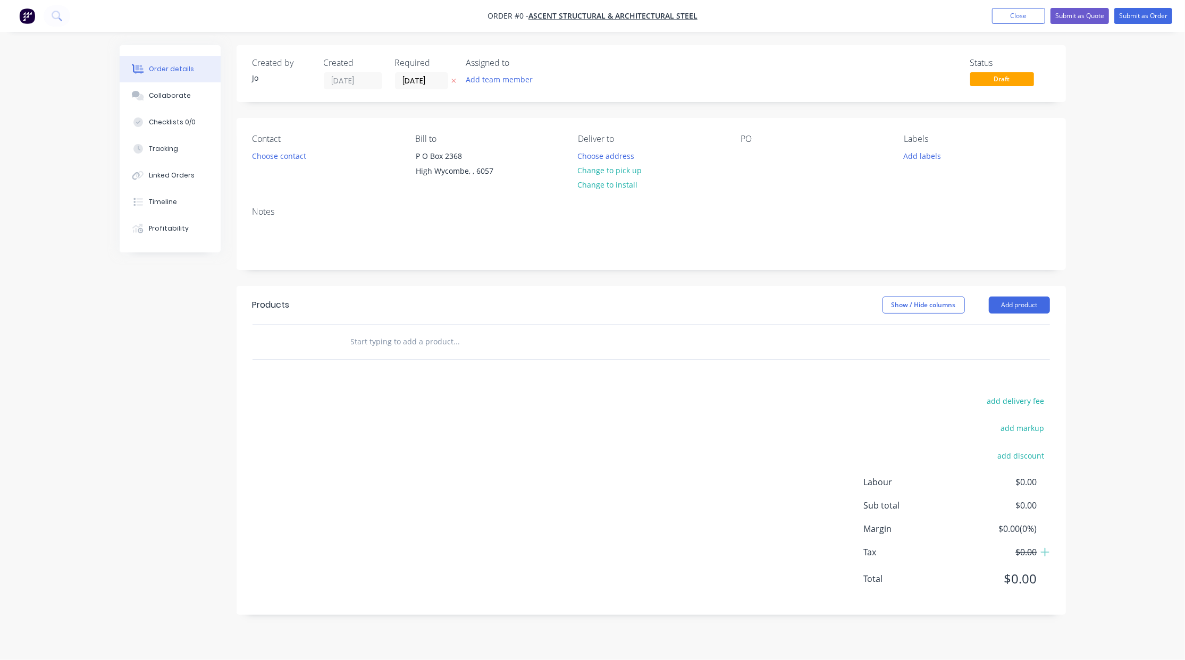
click at [389, 343] on input "text" at bounding box center [456, 341] width 213 height 21
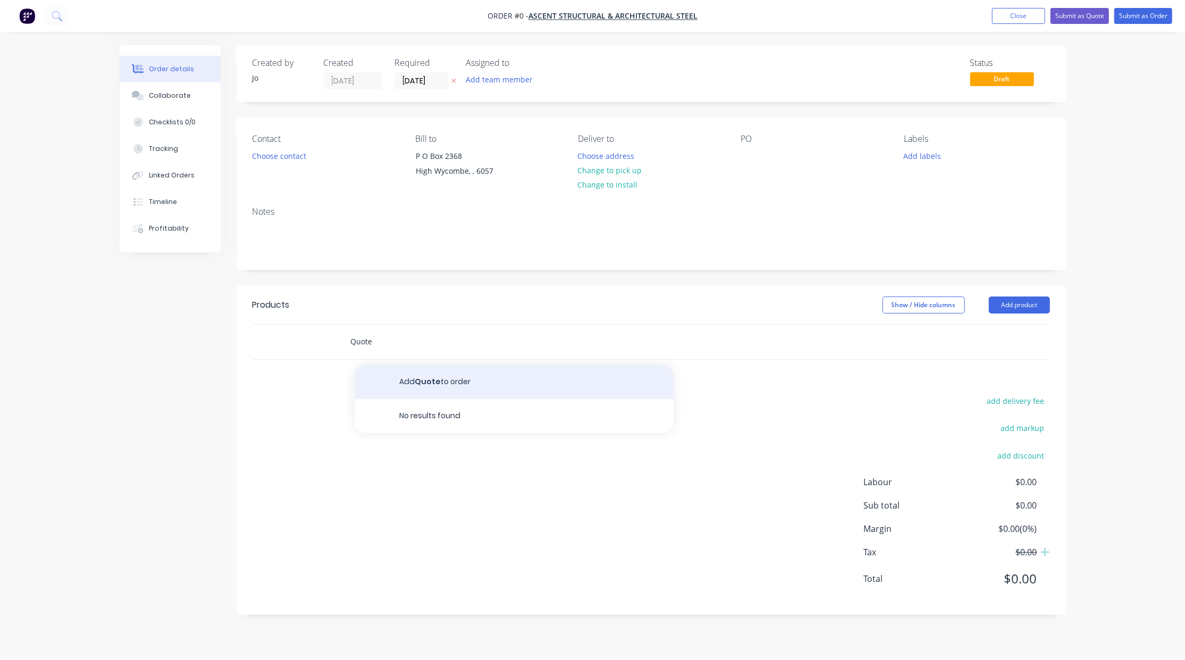
type input "Quote"
click at [457, 392] on button "Add Quote to order" at bounding box center [514, 382] width 319 height 34
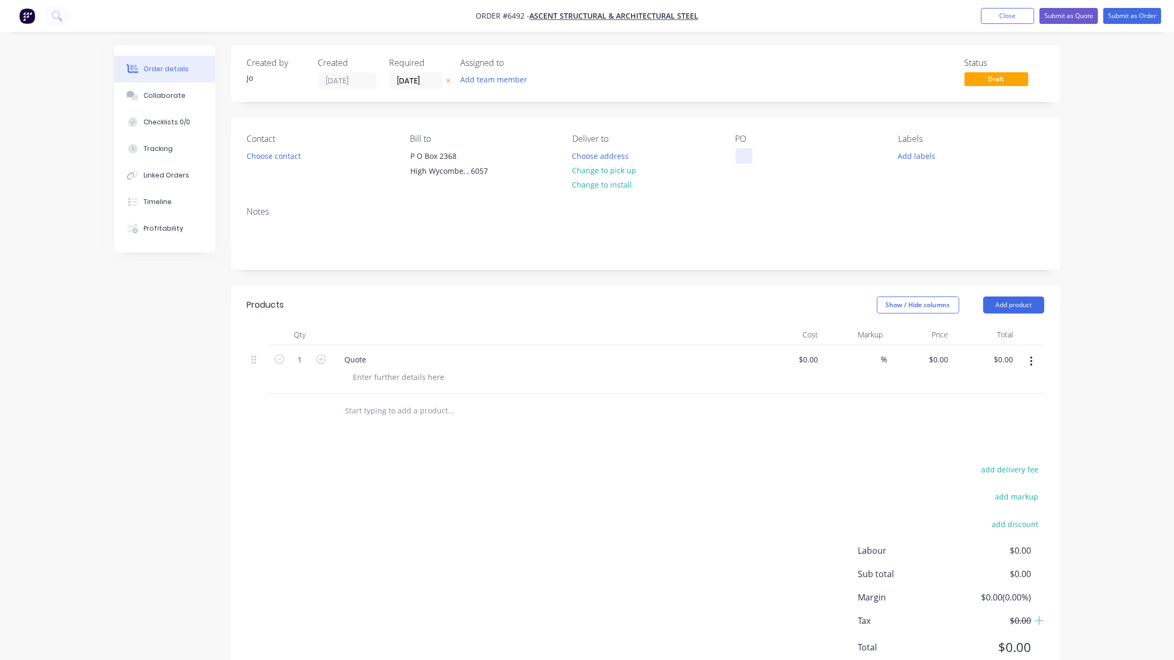
click at [755, 156] on div "PO" at bounding box center [809, 158] width 146 height 48
click at [745, 157] on div at bounding box center [744, 155] width 17 height 15
click at [617, 152] on button "Choose address" at bounding box center [601, 155] width 68 height 14
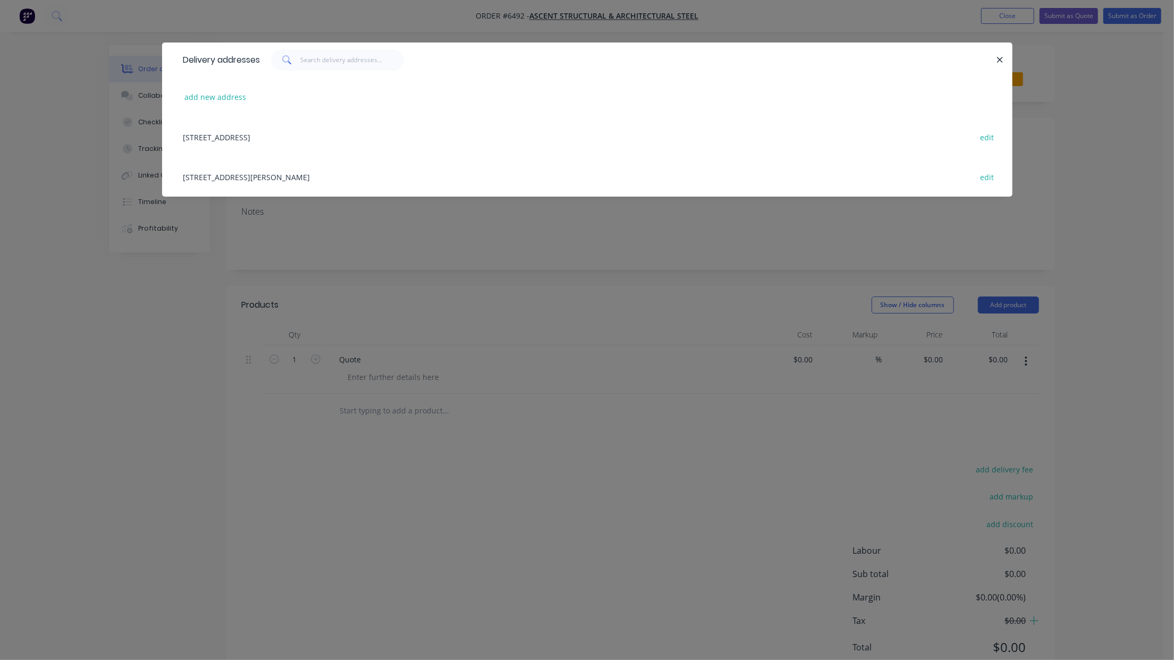
click at [232, 174] on div "[STREET_ADDRESS][PERSON_NAME] edit" at bounding box center [587, 177] width 819 height 40
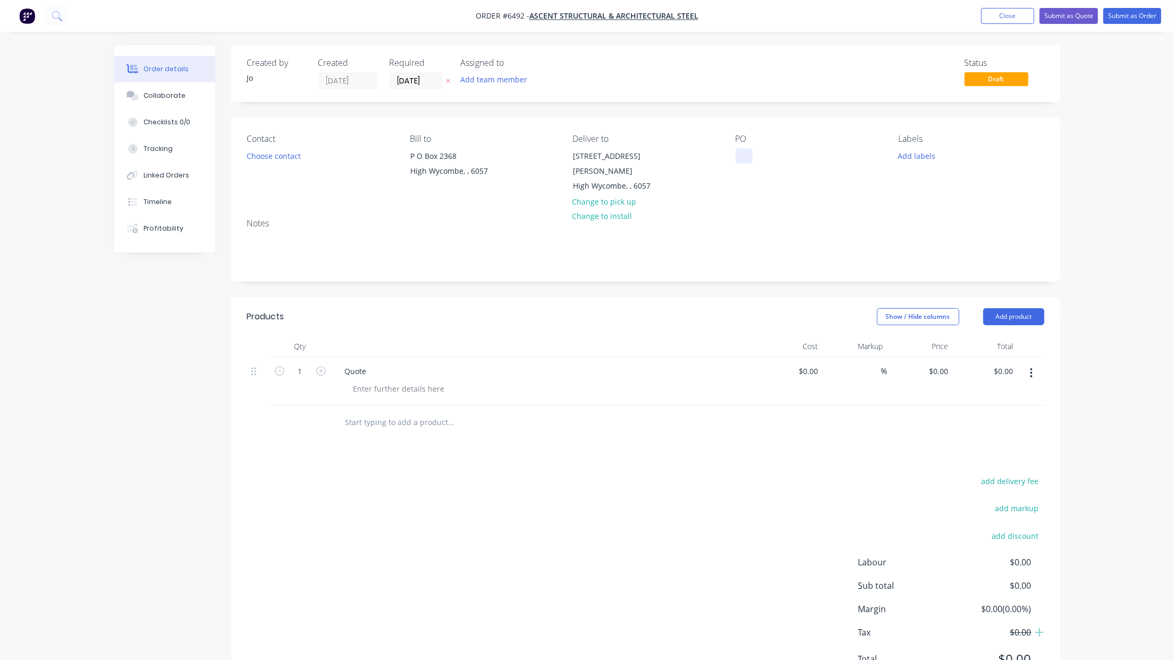
click at [742, 161] on div at bounding box center [744, 155] width 17 height 15
click at [741, 149] on div at bounding box center [744, 155] width 17 height 15
click at [174, 94] on div "Collaborate" at bounding box center [165, 96] width 42 height 10
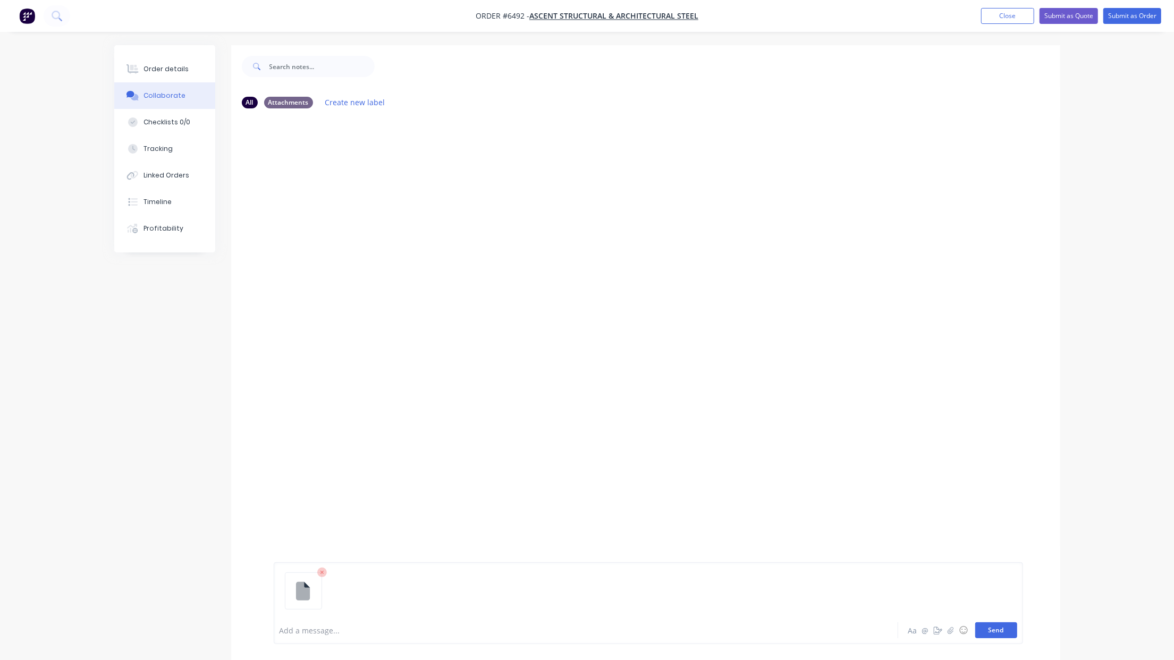
click at [998, 633] on button "Send" at bounding box center [996, 630] width 42 height 16
click at [995, 626] on button "Send" at bounding box center [996, 630] width 42 height 16
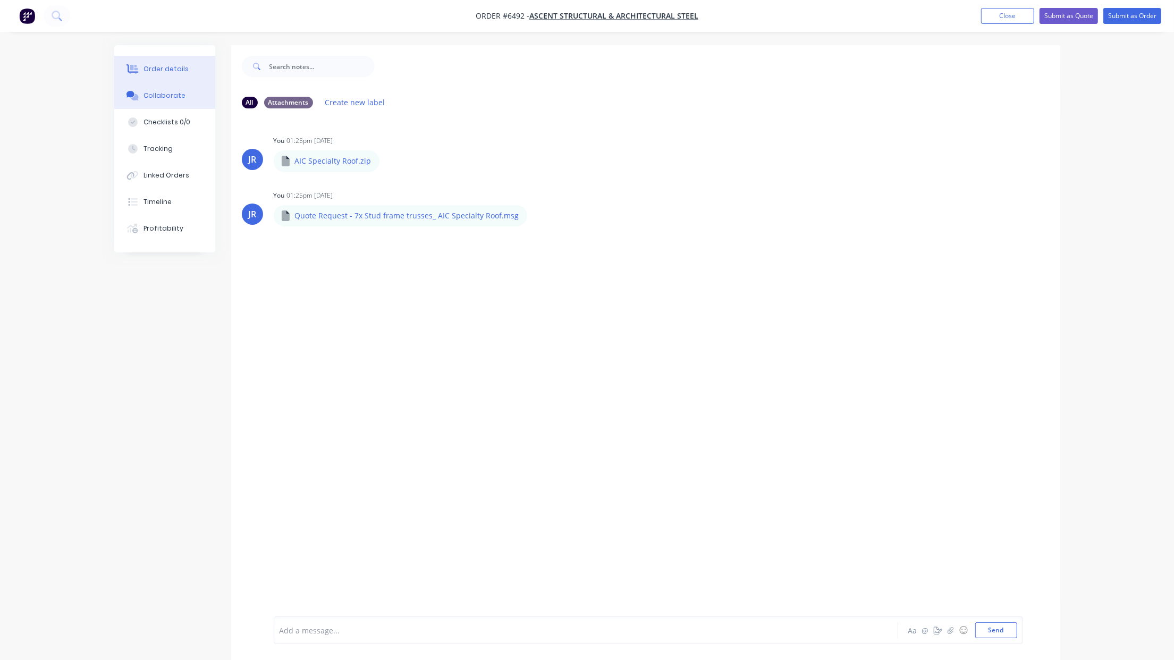
click at [160, 69] on div "Order details" at bounding box center [166, 69] width 45 height 10
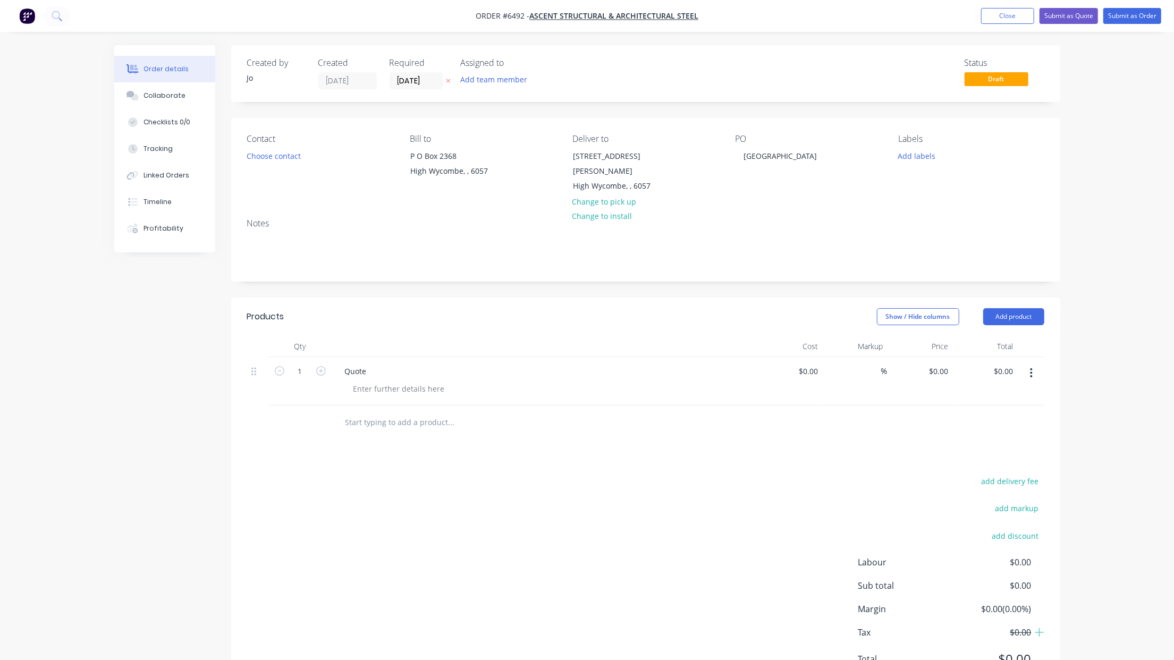
click at [548, 570] on div "add delivery fee add markup add discount Labour $0.00 Sub total $0.00 Margin $0…" at bounding box center [645, 576] width 797 height 205
click at [1006, 20] on button "Close" at bounding box center [1007, 16] width 53 height 16
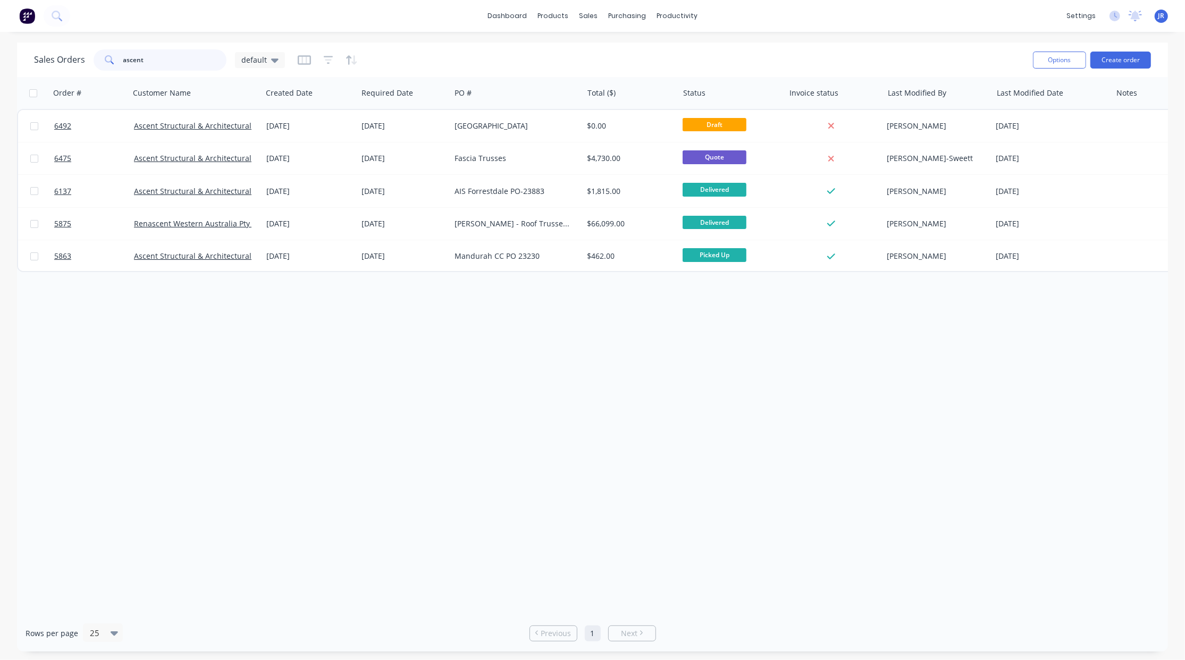
drag, startPoint x: 170, startPoint y: 62, endPoint x: 58, endPoint y: 60, distance: 111.6
click at [58, 60] on div "Sales Orders ascent default" at bounding box center [159, 59] width 251 height 21
type input "ibuild"
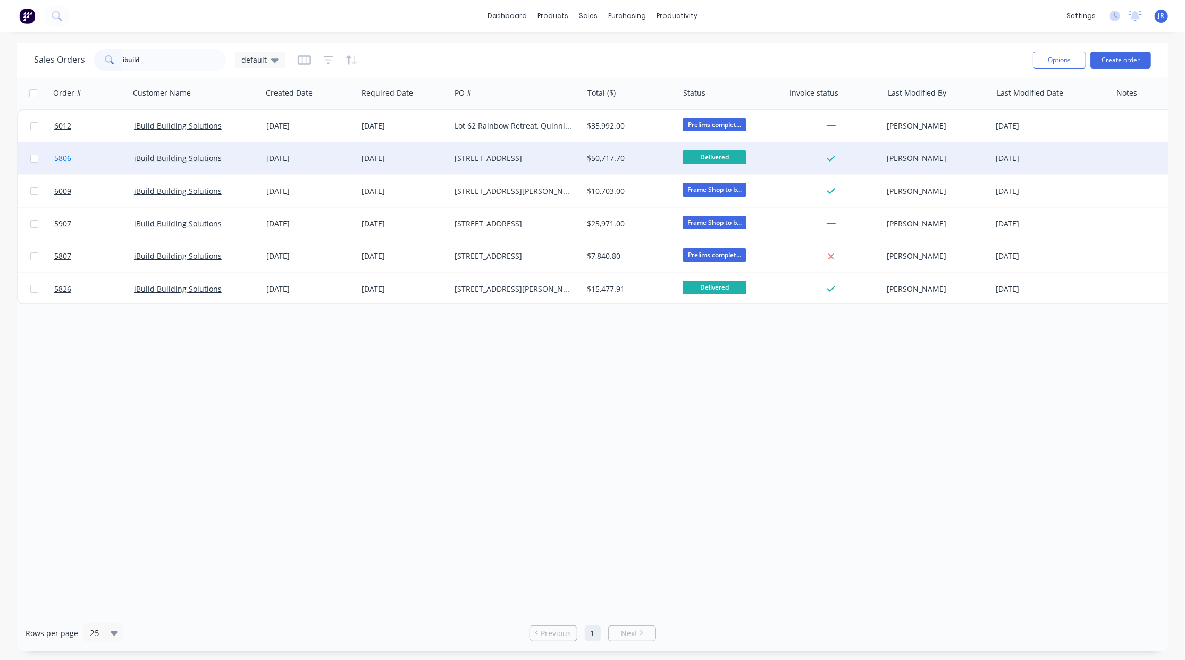
click at [63, 158] on span "5806" at bounding box center [62, 158] width 17 height 11
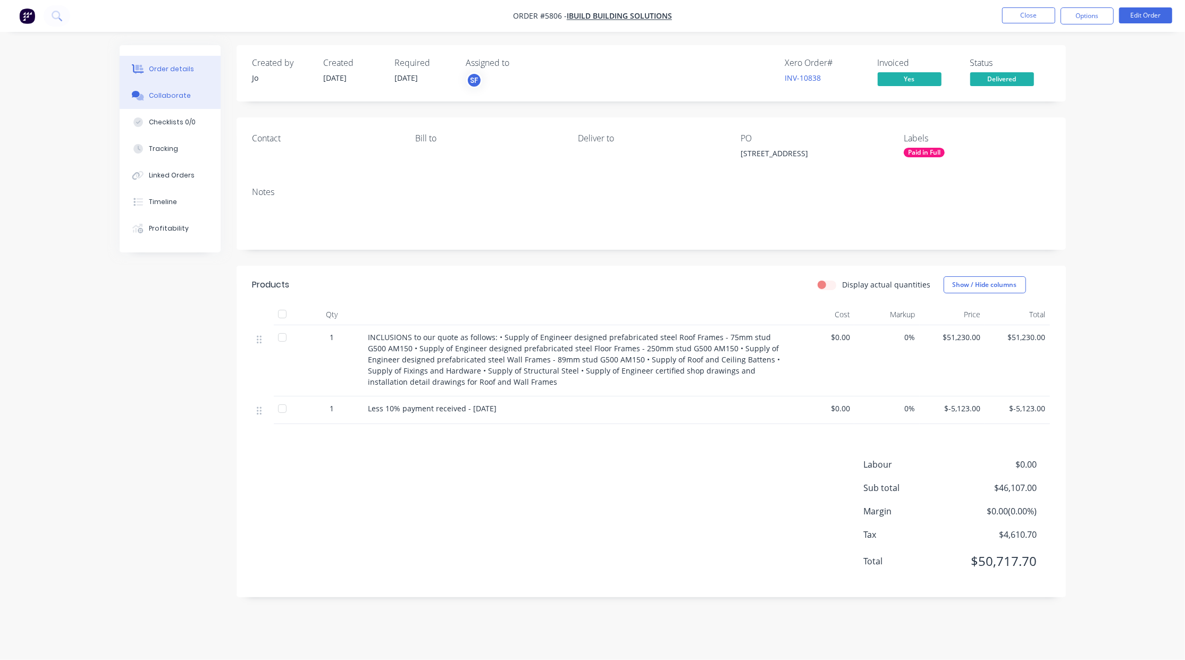
click at [154, 92] on div "Collaborate" at bounding box center [170, 96] width 42 height 10
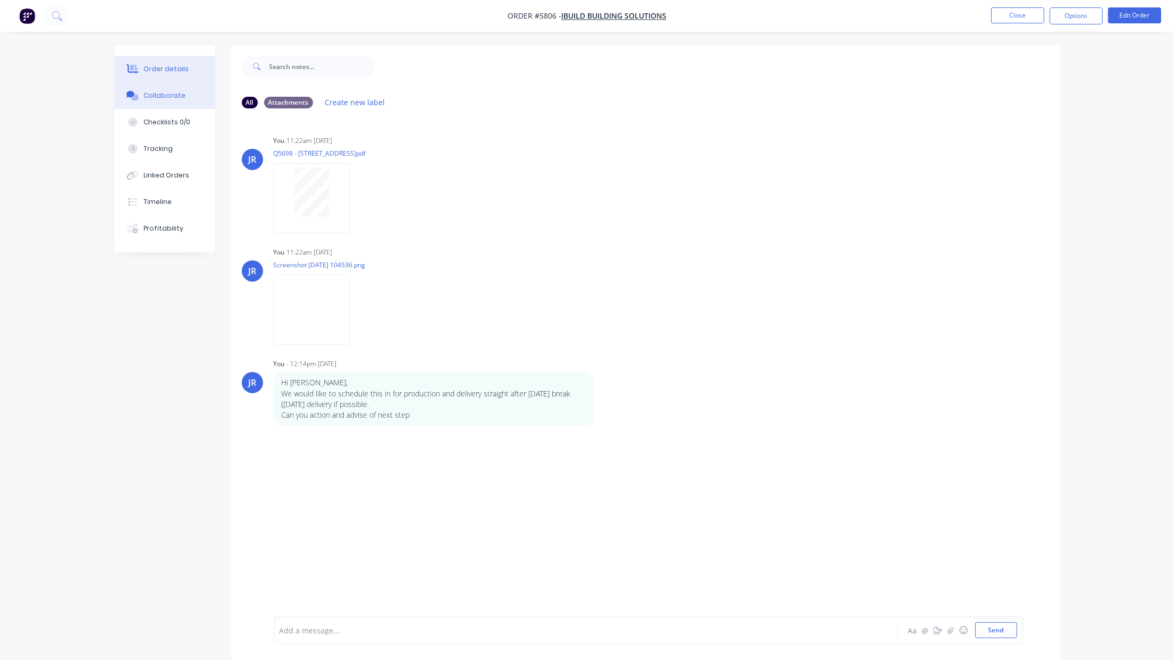
click at [177, 66] on div "Order details" at bounding box center [166, 69] width 45 height 10
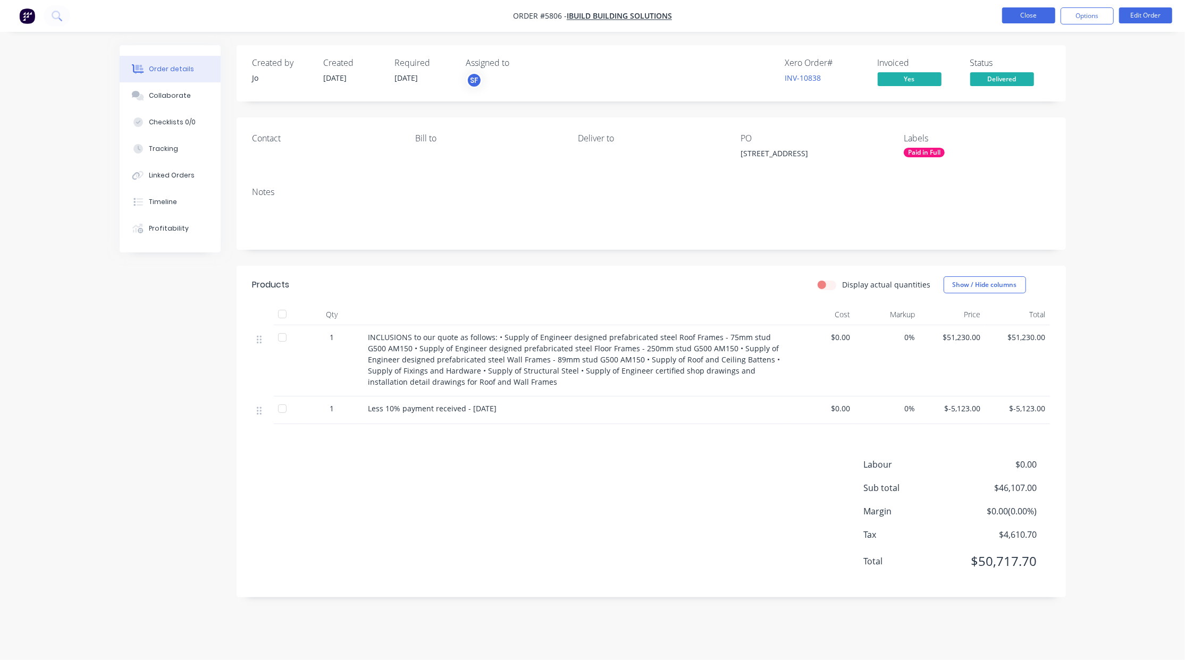
click at [1034, 18] on button "Close" at bounding box center [1028, 15] width 53 height 16
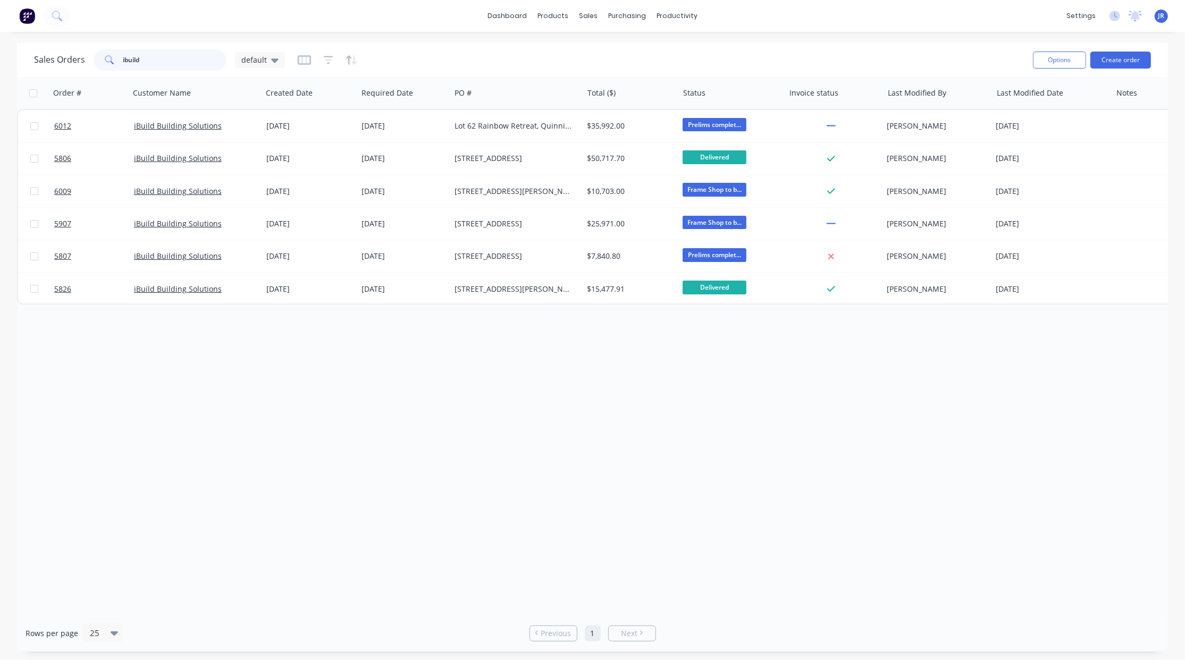
drag, startPoint x: 174, startPoint y: 66, endPoint x: 41, endPoint y: 90, distance: 135.5
click at [30, 62] on div "Sales Orders ibuild default Options Create order" at bounding box center [592, 60] width 1151 height 35
type input "ascent"
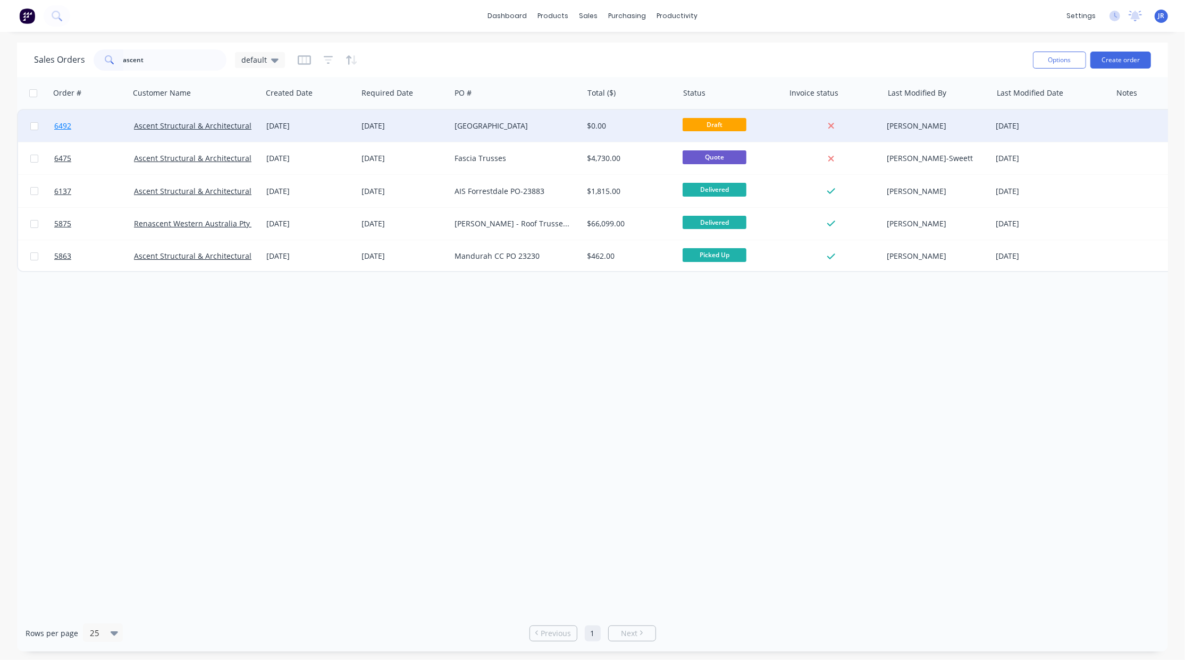
click at [58, 127] on span "6492" at bounding box center [62, 126] width 17 height 11
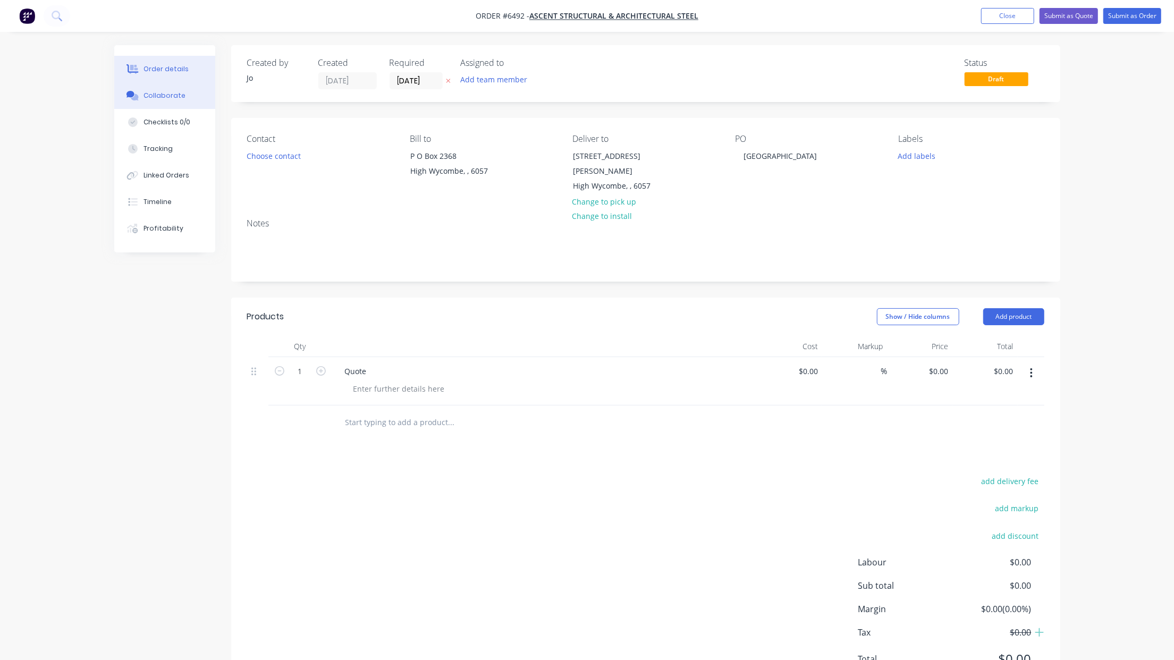
click at [152, 100] on div "Collaborate" at bounding box center [165, 96] width 42 height 10
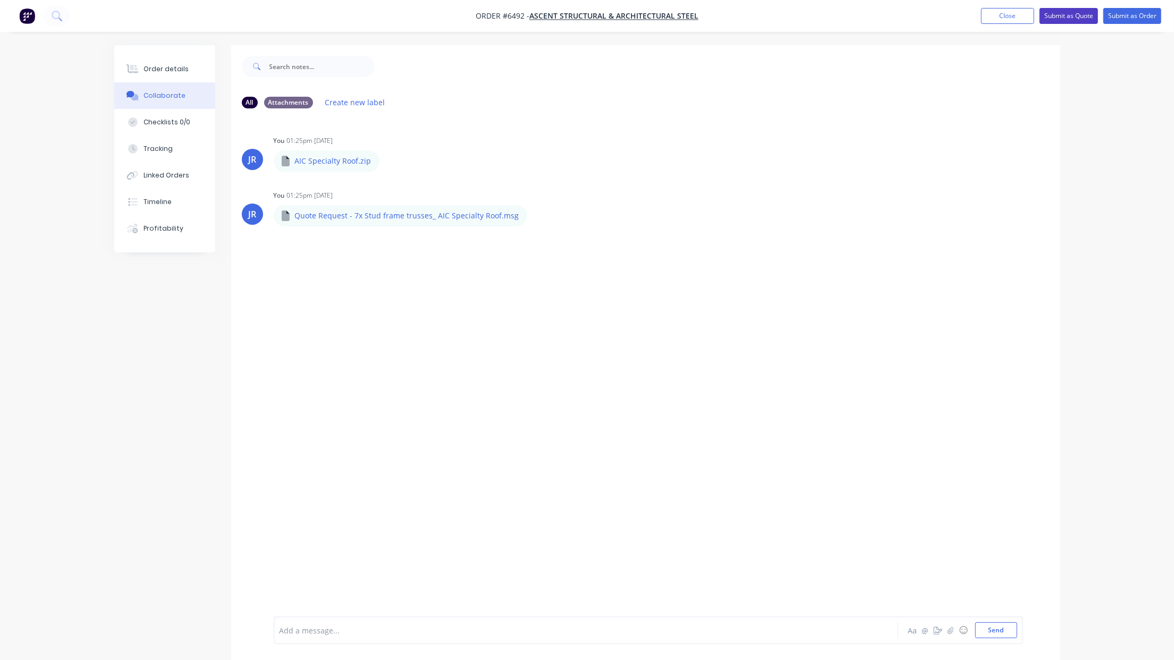
click at [1046, 20] on button "Submit as Quote" at bounding box center [1069, 16] width 58 height 16
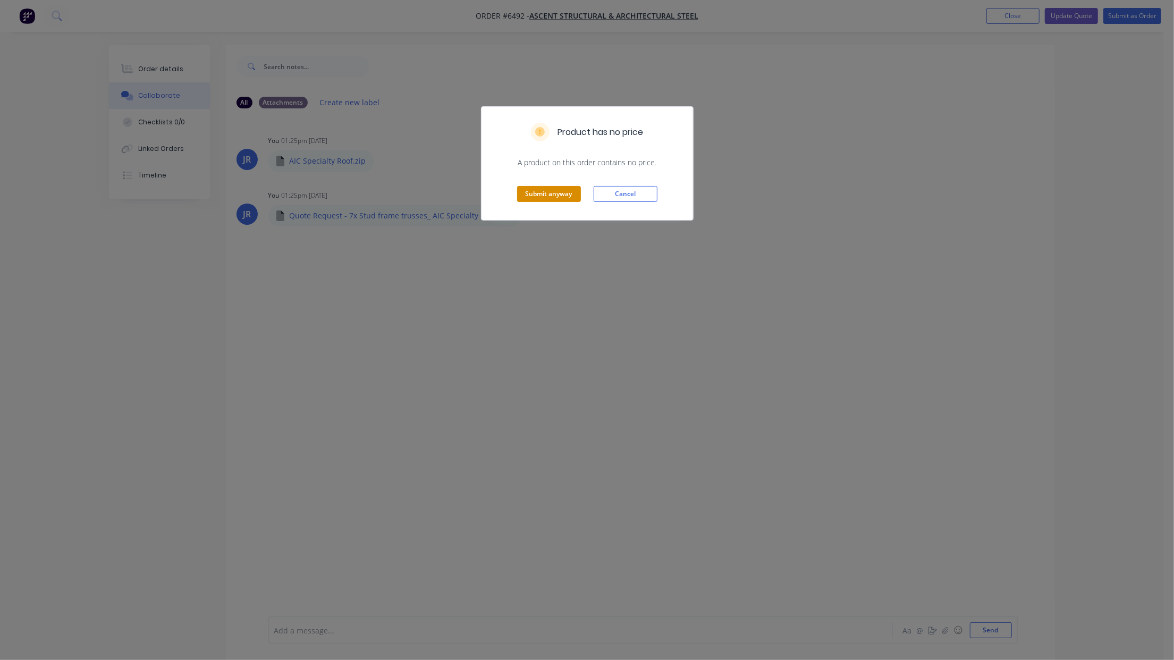
click at [541, 192] on button "Submit anyway" at bounding box center [549, 194] width 64 height 16
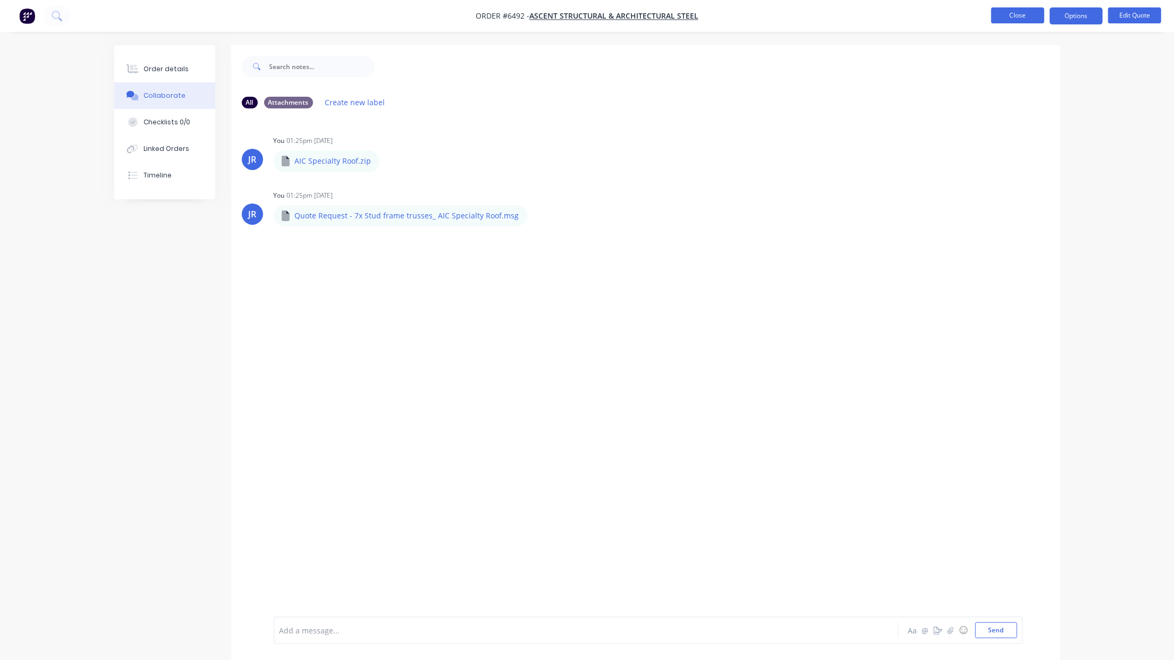
click at [1015, 18] on button "Close" at bounding box center [1017, 15] width 53 height 16
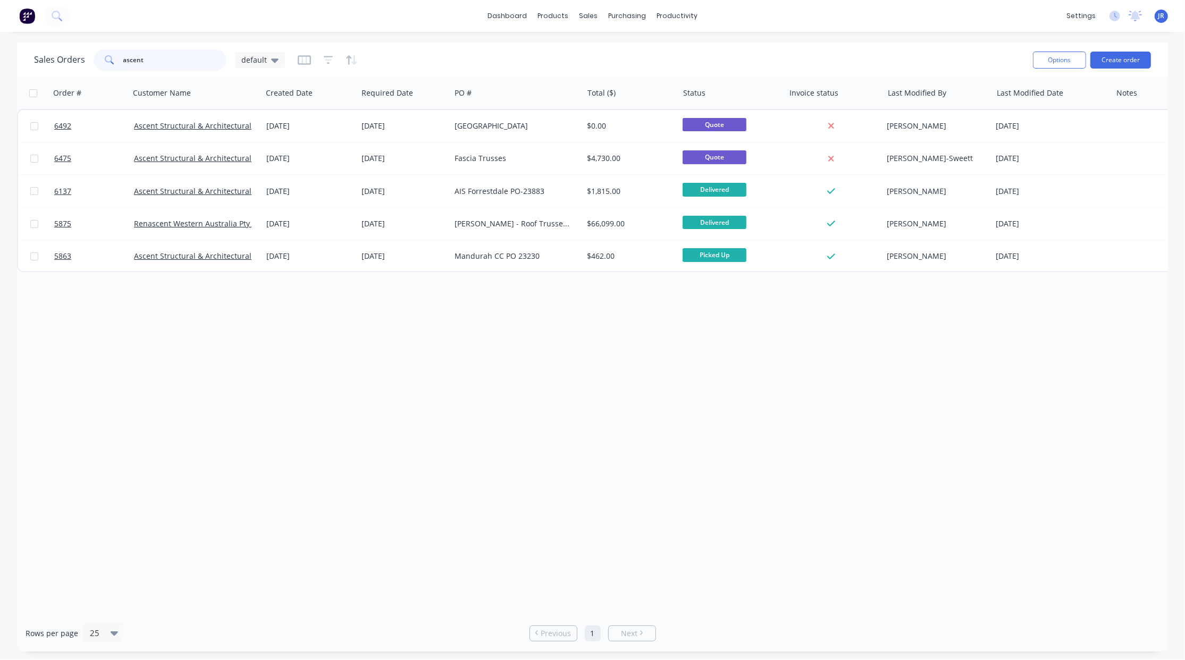
drag, startPoint x: 158, startPoint y: 63, endPoint x: -6, endPoint y: 60, distance: 164.3
click at [0, 60] on html "dashboard products sales purchasing productivity dashboard products Product Cat…" at bounding box center [592, 330] width 1185 height 660
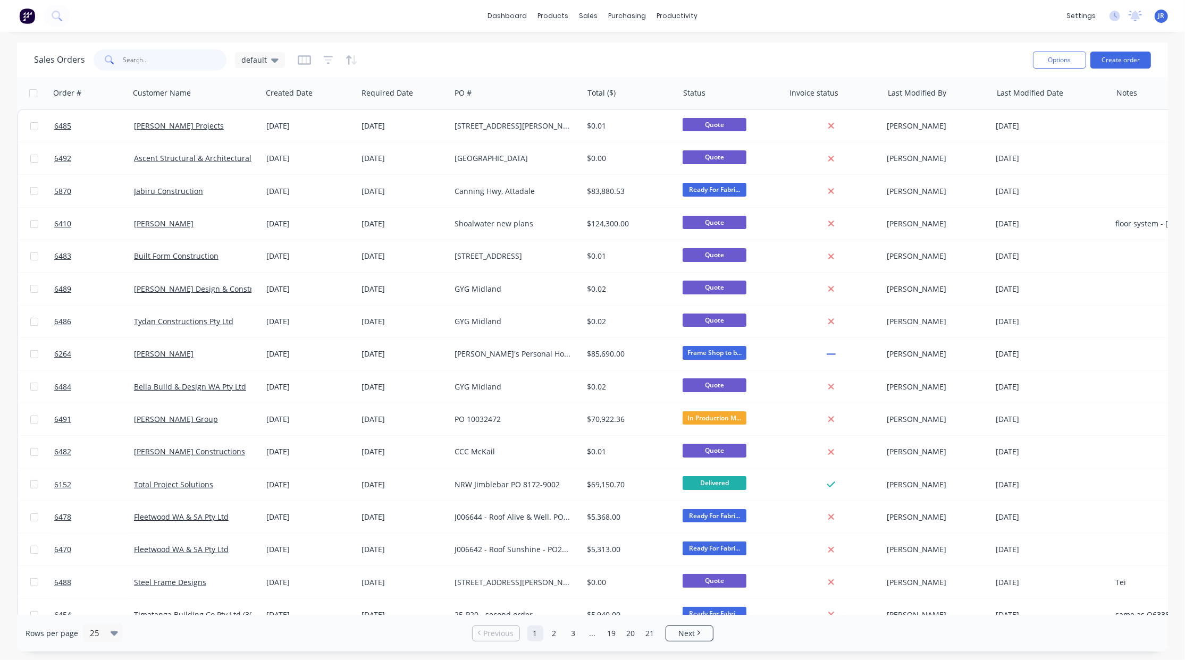
click at [157, 62] on input "text" at bounding box center [175, 59] width 104 height 21
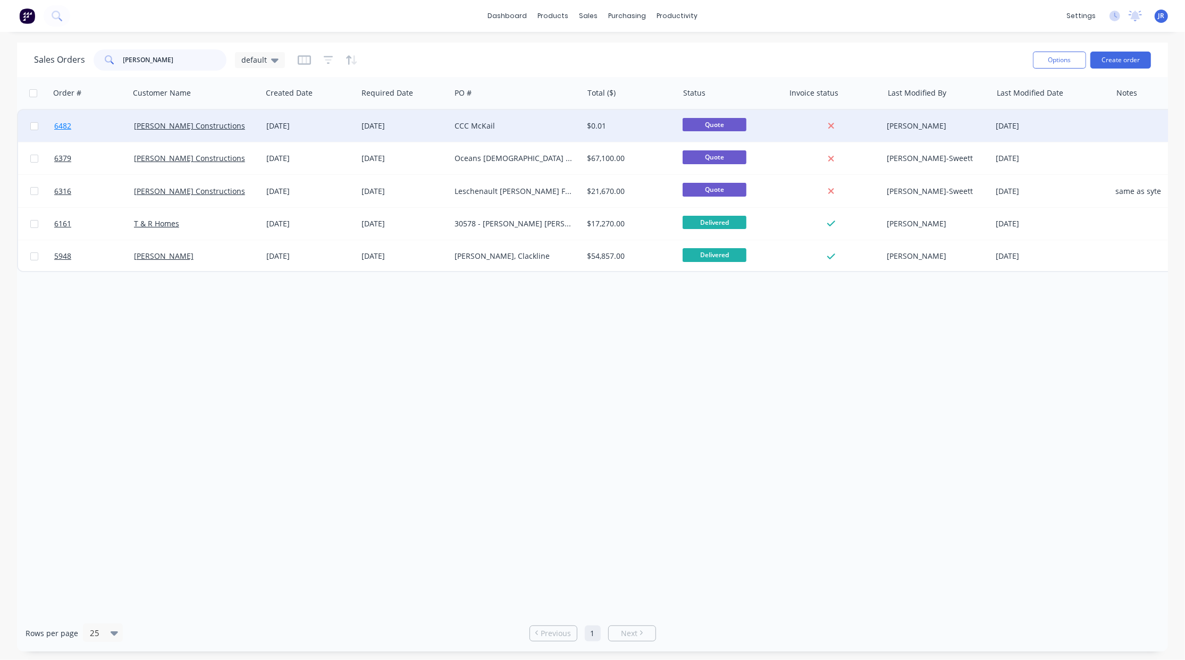
type input "[PERSON_NAME]"
click at [73, 122] on link "6482" at bounding box center [94, 126] width 80 height 32
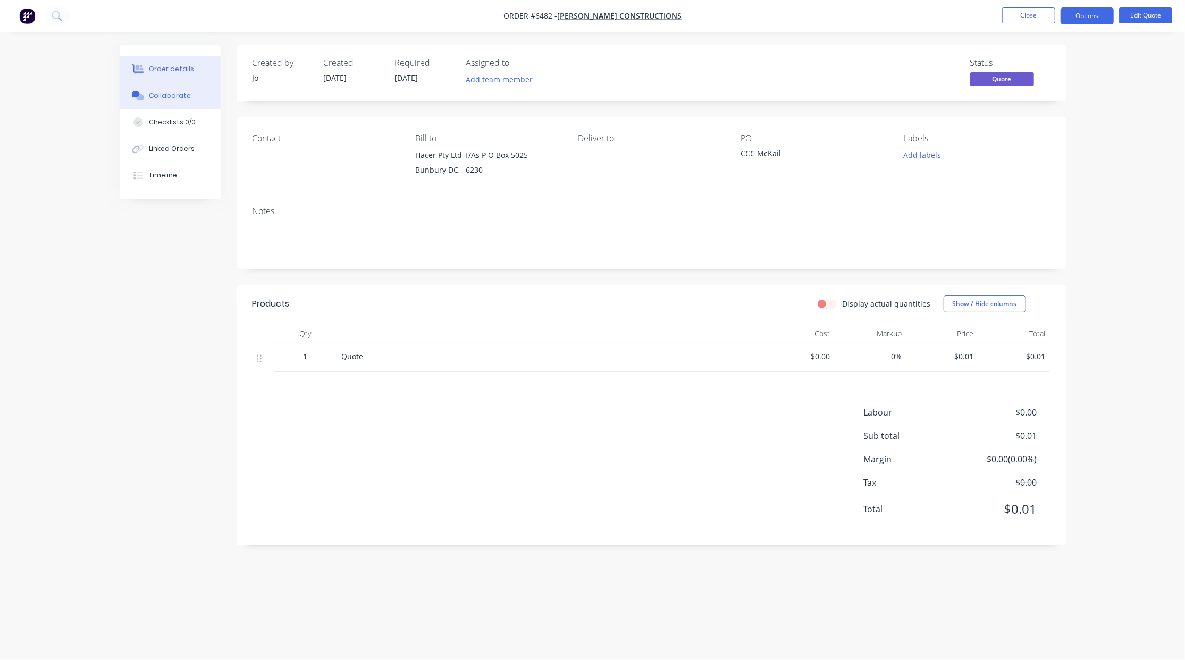
click at [166, 90] on button "Collaborate" at bounding box center [170, 95] width 101 height 27
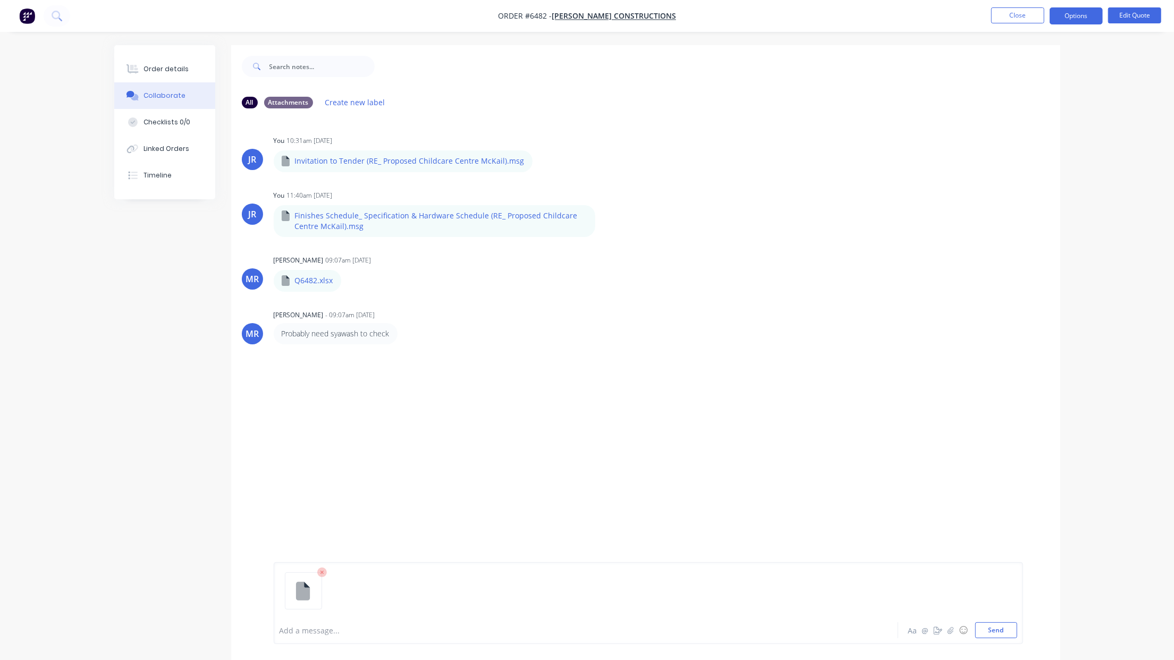
click at [996, 638] on div "Add a message... Aa @ ☺ Send" at bounding box center [649, 603] width 750 height 82
click at [1006, 627] on button "Send" at bounding box center [996, 630] width 42 height 16
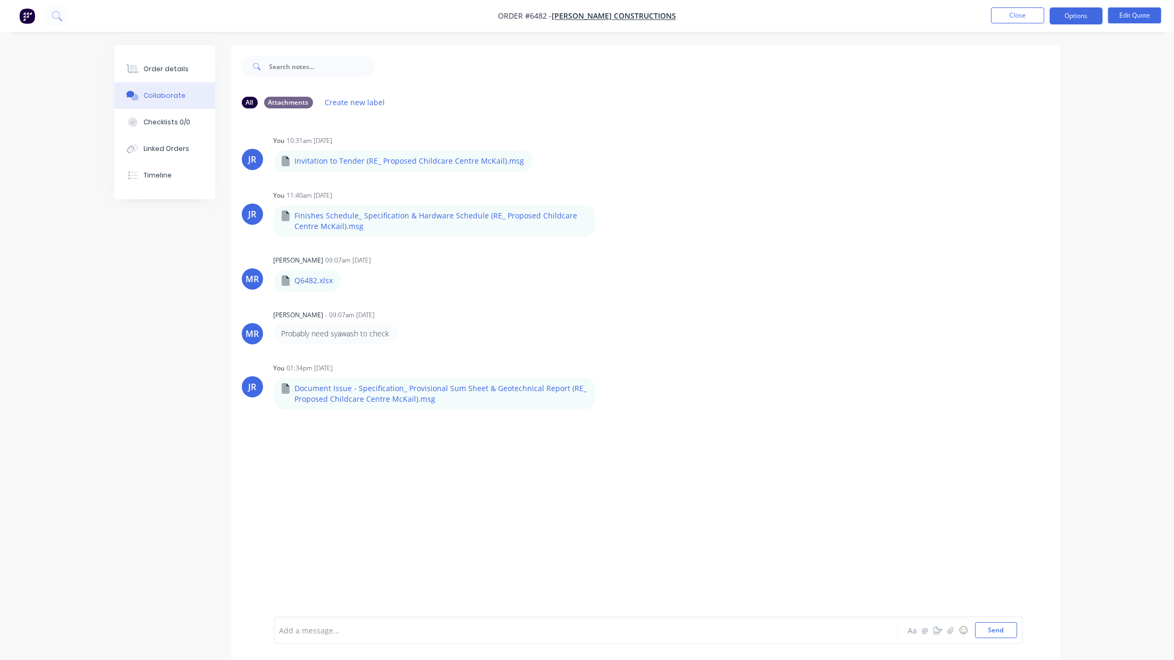
click at [239, 526] on div "JR You 10:31am [DATE] Invitation to Tender (RE_ Proposed Childcare Centre McKai…" at bounding box center [645, 367] width 829 height 500
click at [1021, 17] on button "Close" at bounding box center [1017, 15] width 53 height 16
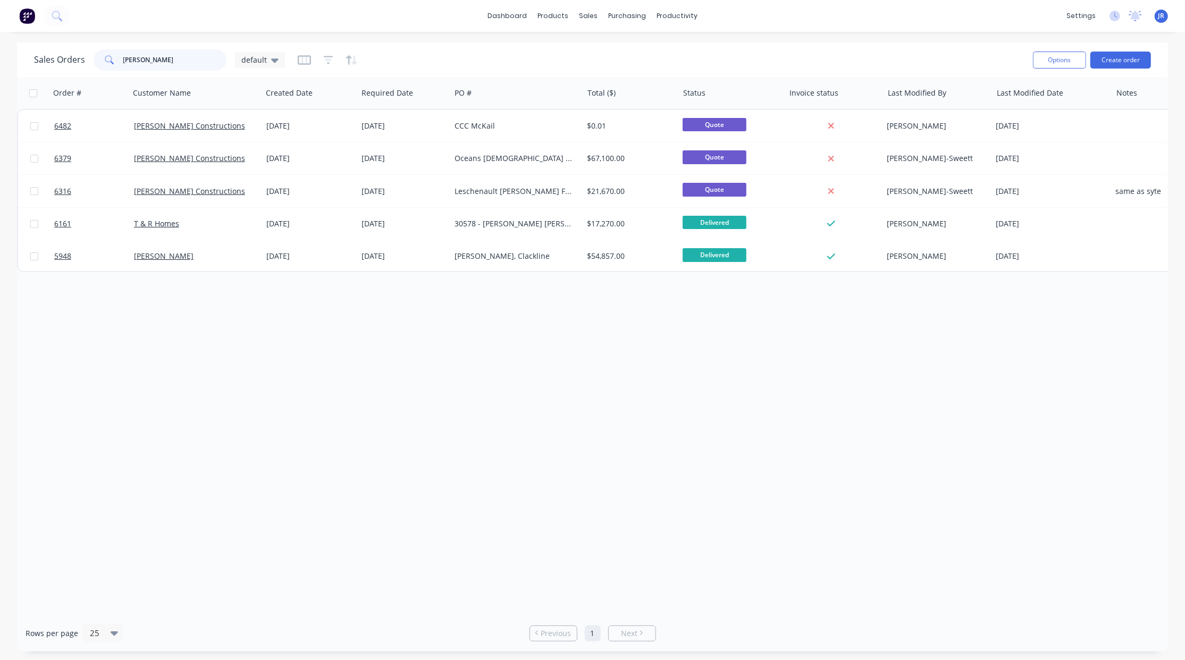
drag, startPoint x: 183, startPoint y: 60, endPoint x: 9, endPoint y: 65, distance: 174.4
click at [15, 65] on div "Sales Orders [PERSON_NAME] default Options Create order Order # Customer Name C…" at bounding box center [592, 347] width 1185 height 609
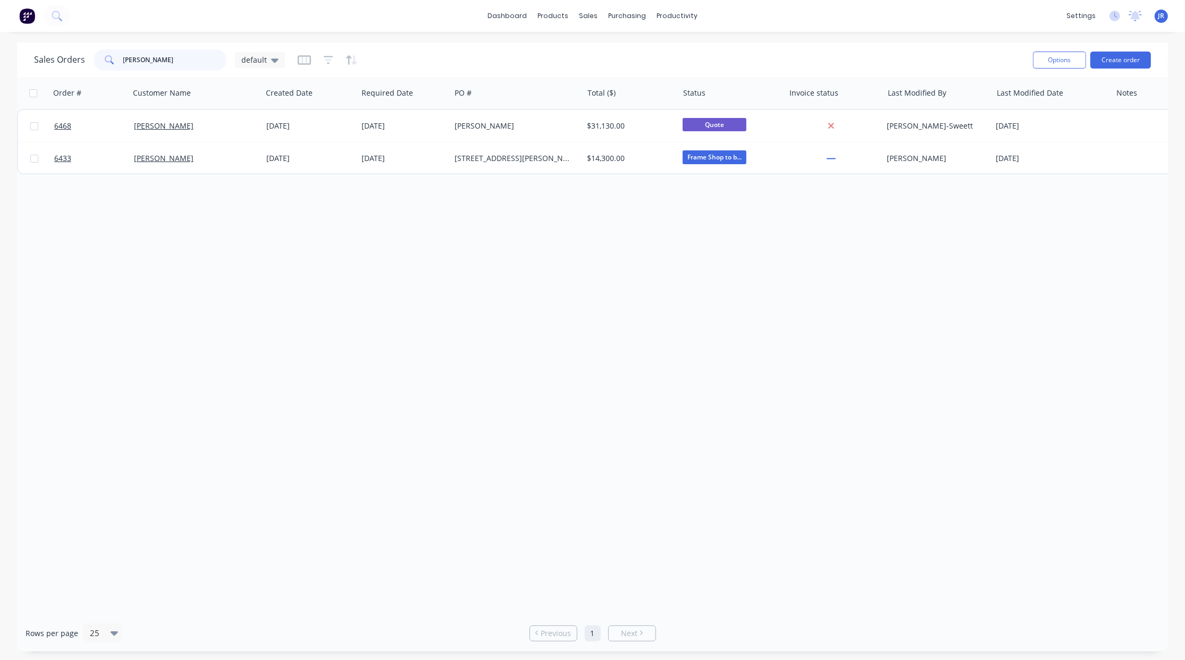
type input "[PERSON_NAME]"
